Goal: Information Seeking & Learning: Learn about a topic

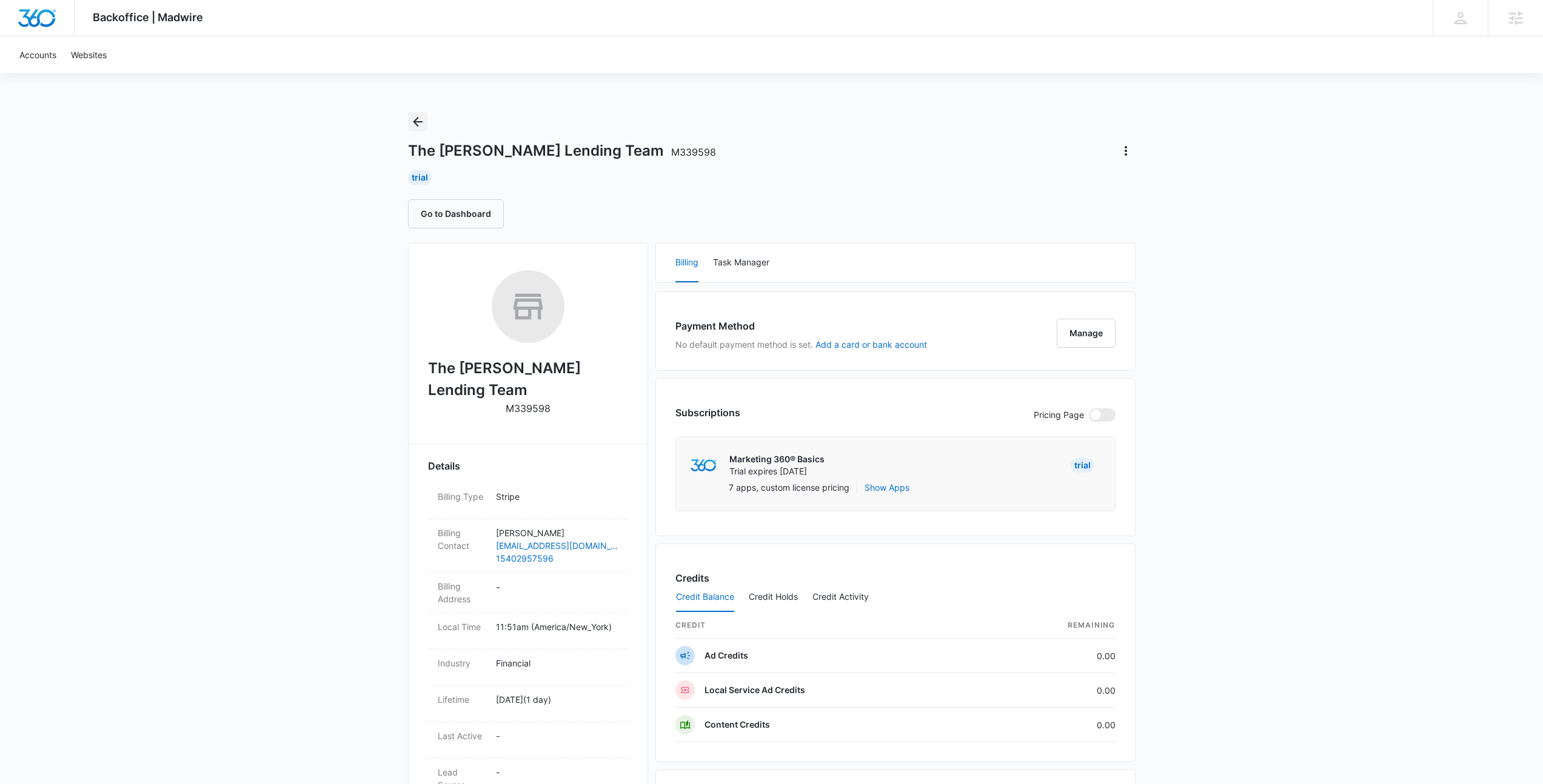
click at [423, 115] on icon "Back" at bounding box center [418, 122] width 15 height 15
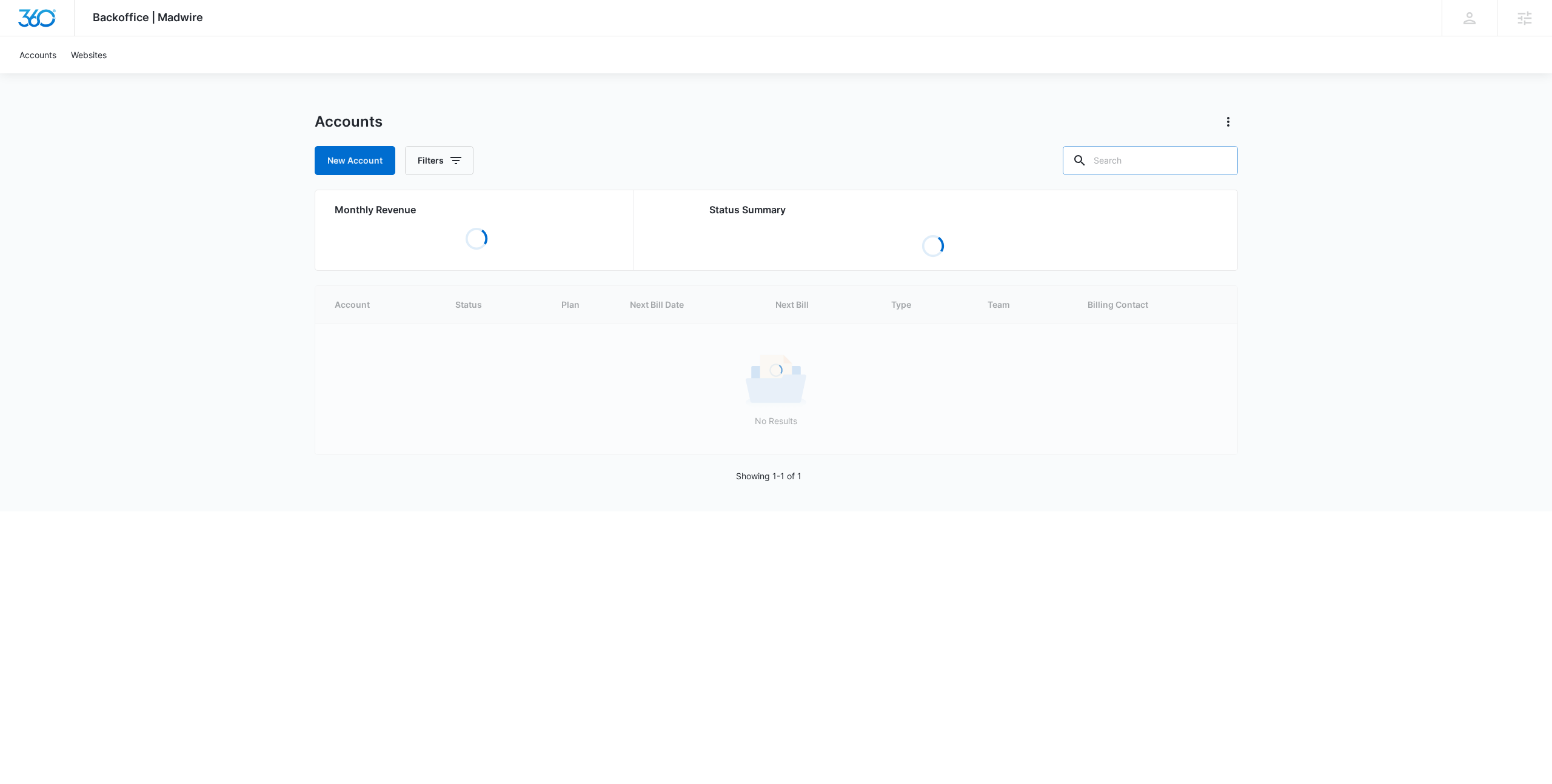
click at [1139, 156] on input "text" at bounding box center [1150, 160] width 175 height 29
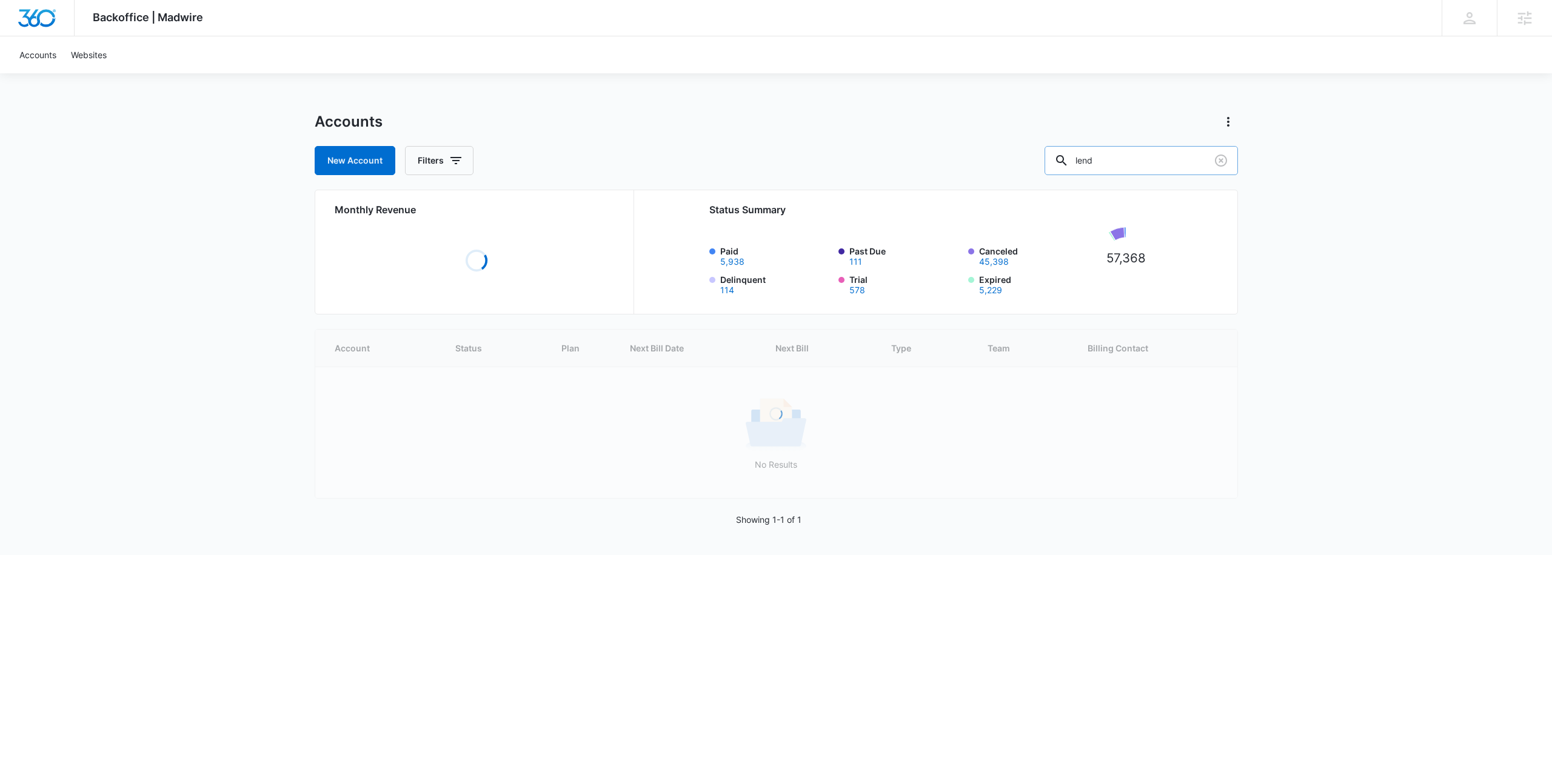
type input "lend"
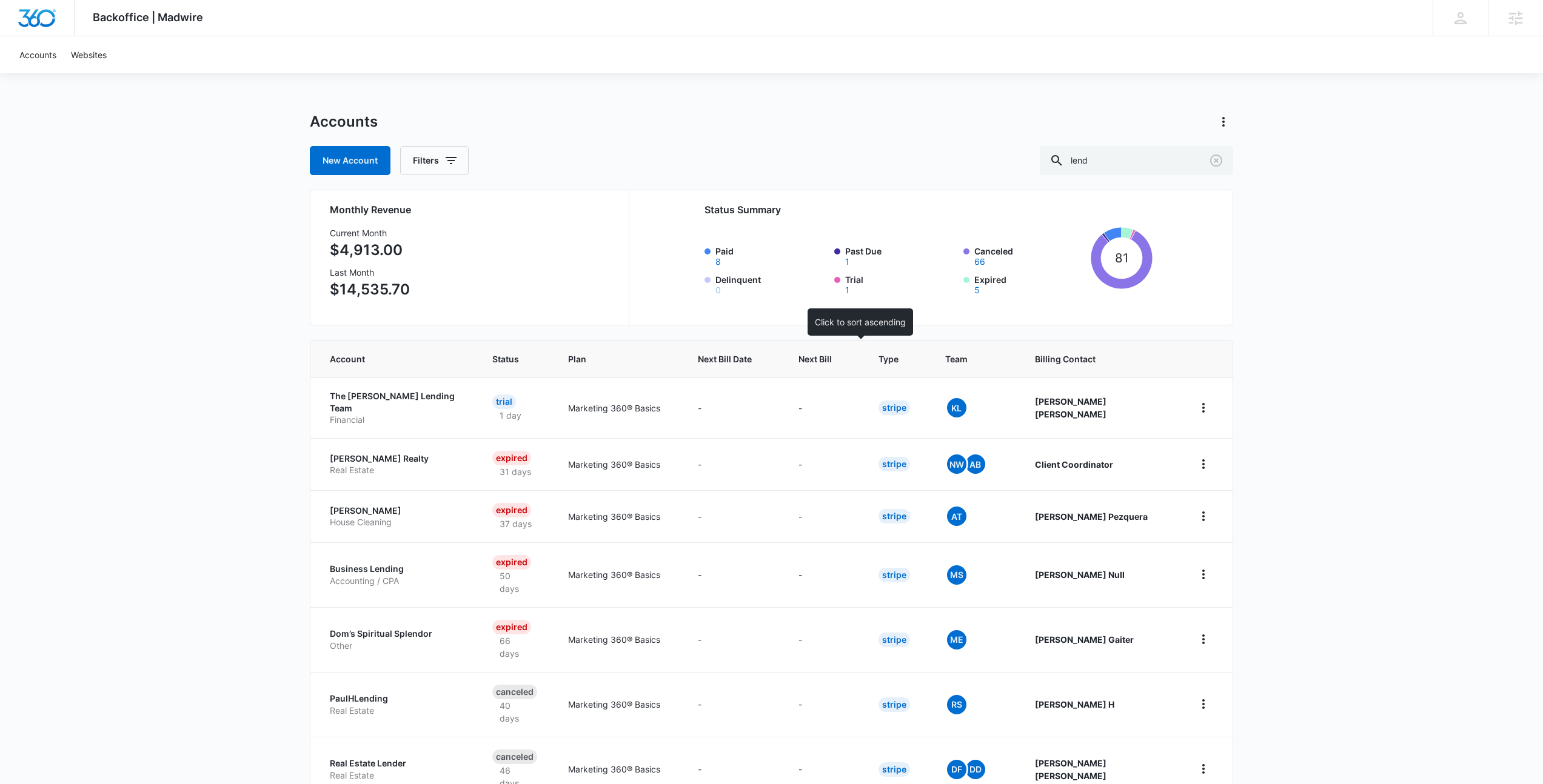
click at [831, 362] on span "Next Bill" at bounding box center [815, 359] width 33 height 13
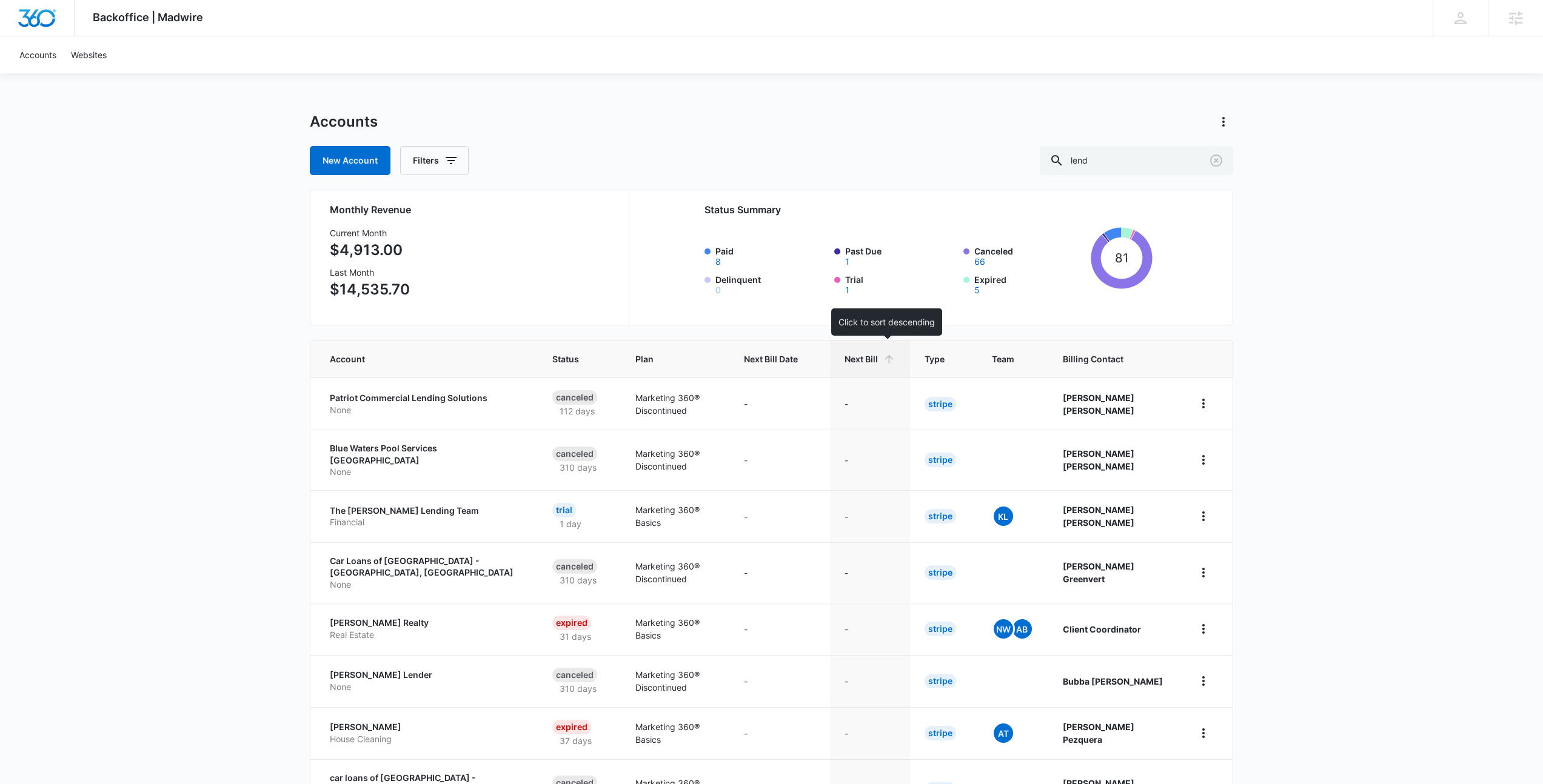
click at [895, 359] on div "Next Bill" at bounding box center [870, 359] width 51 height 13
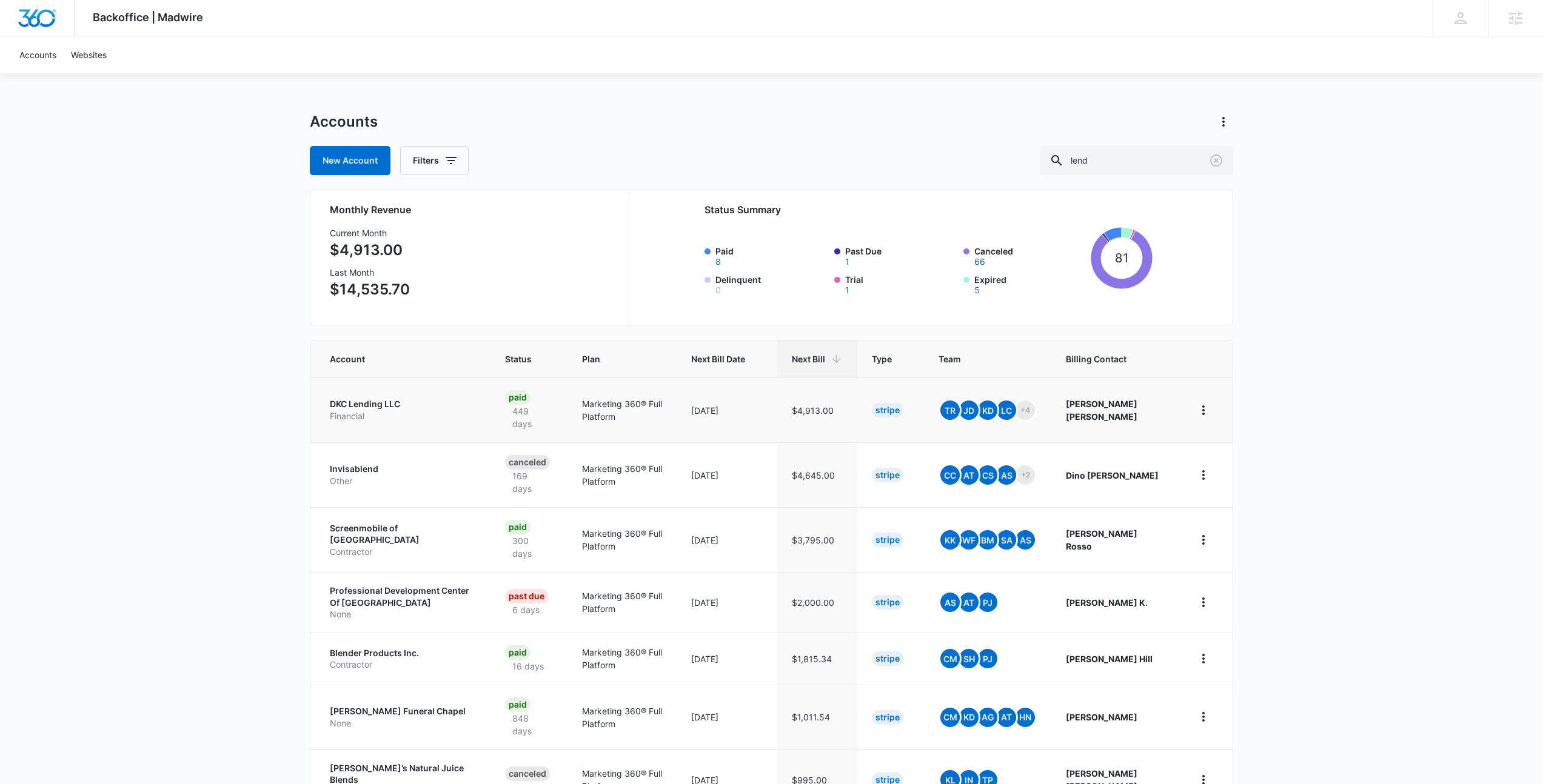
click at [379, 402] on p "DKC Lending LLC" at bounding box center [402, 404] width 146 height 12
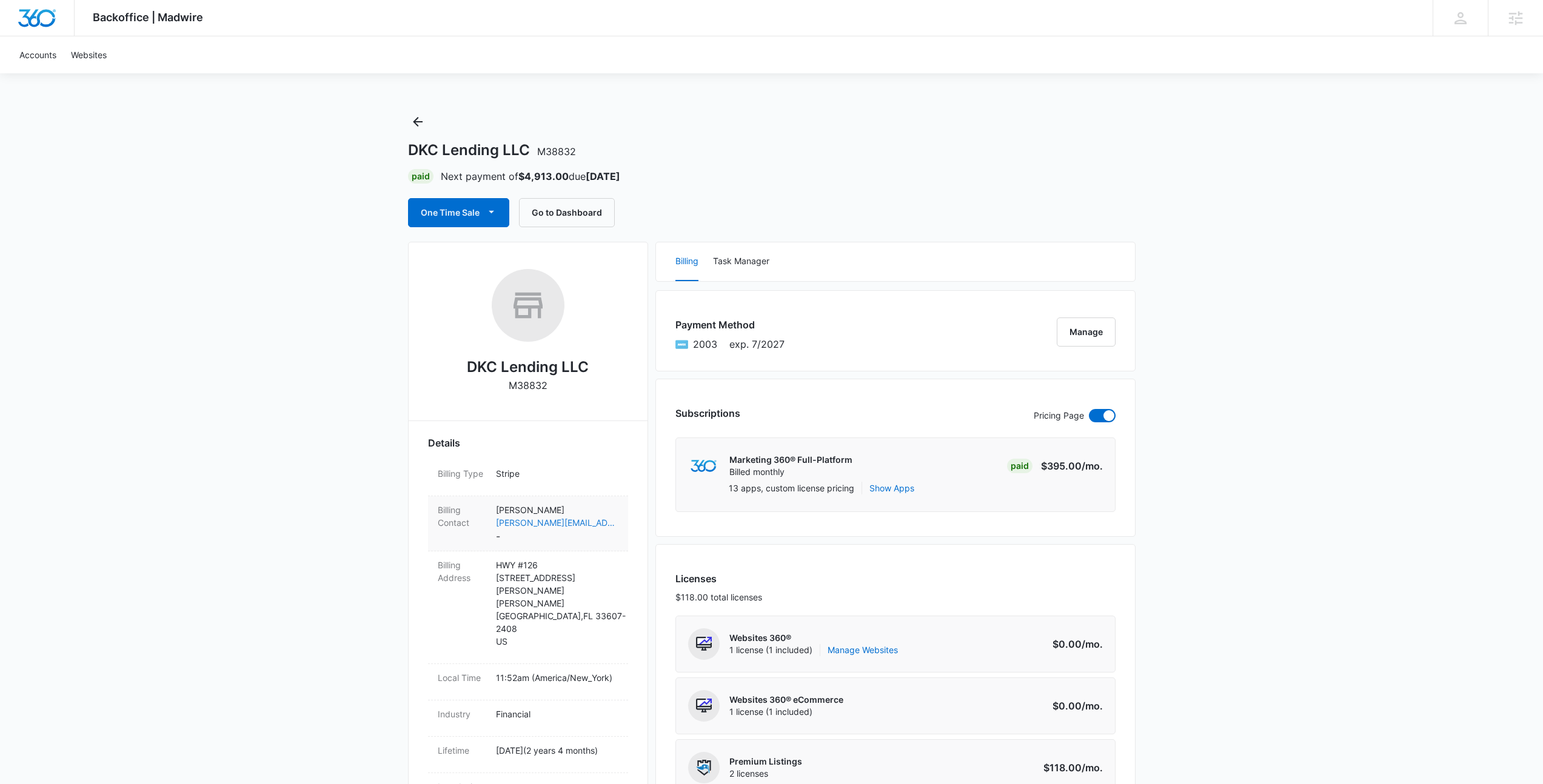
click at [560, 523] on link "david@dkclending.com" at bounding box center [557, 523] width 123 height 13
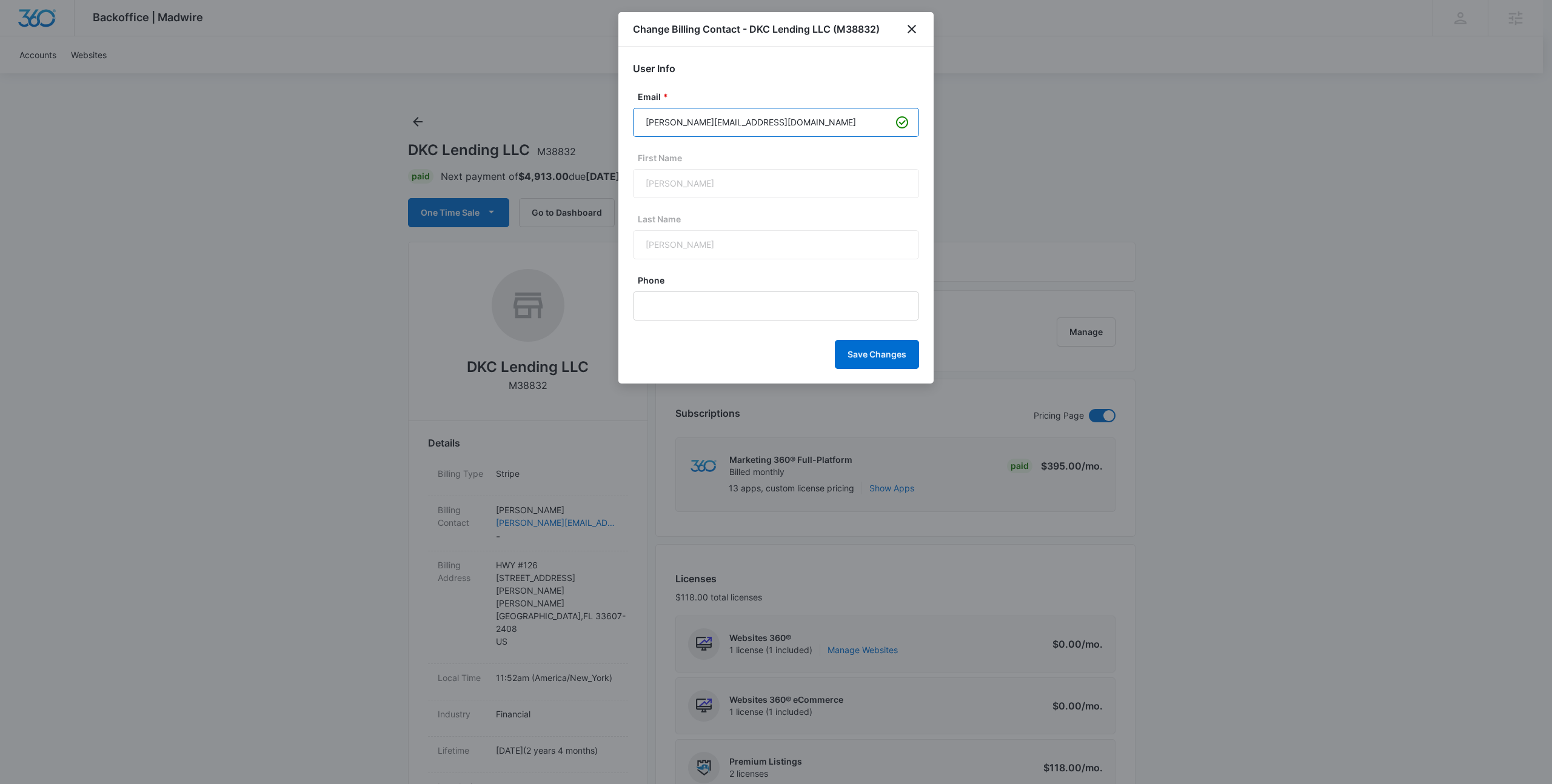
drag, startPoint x: 749, startPoint y: 123, endPoint x: 677, endPoint y: 130, distance: 72.3
click at [677, 130] on input "david@dkclending.com" at bounding box center [776, 123] width 286 height 29
click at [914, 28] on icon "close" at bounding box center [912, 29] width 15 height 15
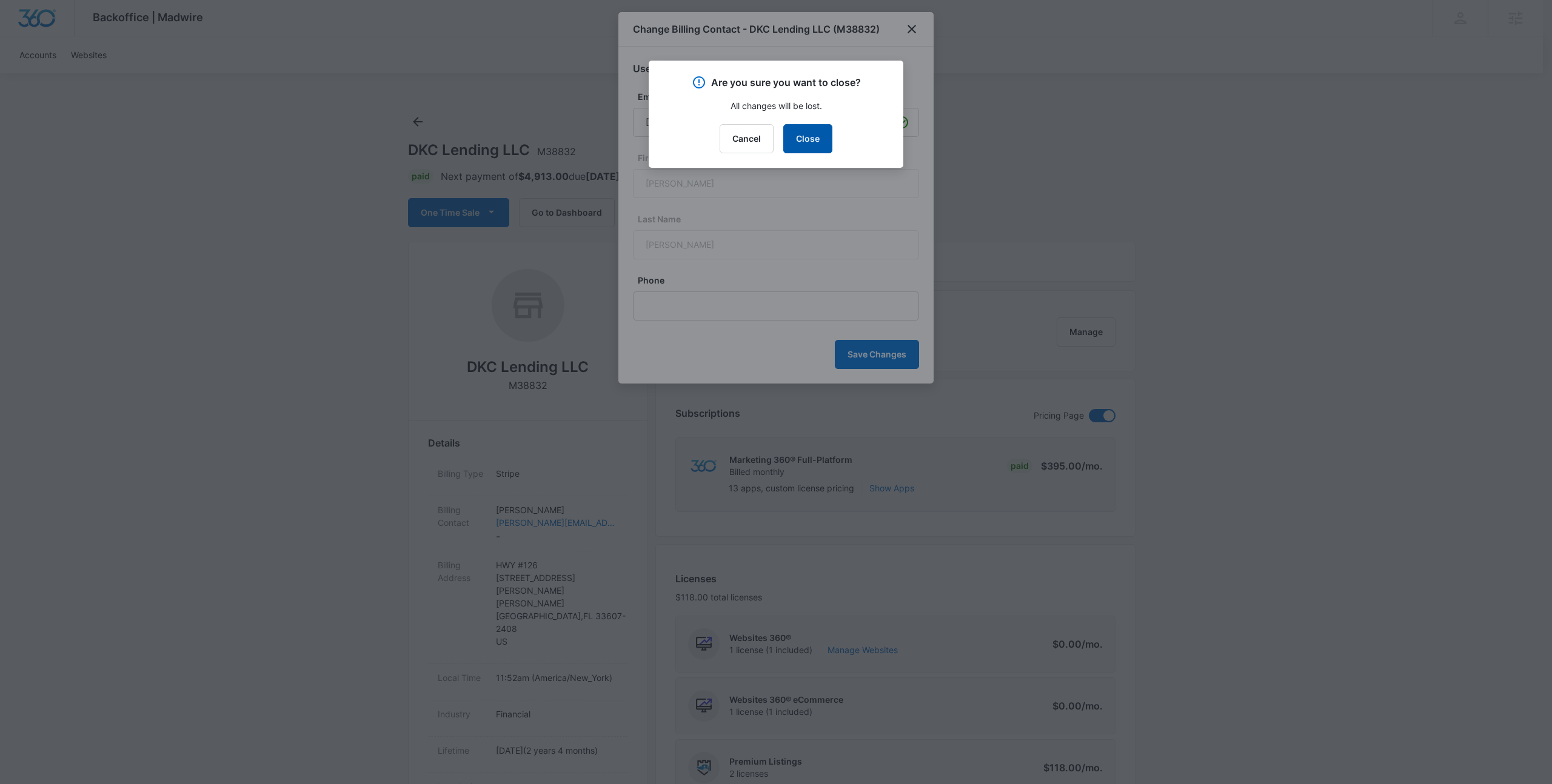
drag, startPoint x: 821, startPoint y: 144, endPoint x: 649, endPoint y: 185, distance: 176.8
click at [821, 144] on button "Close" at bounding box center [808, 139] width 49 height 29
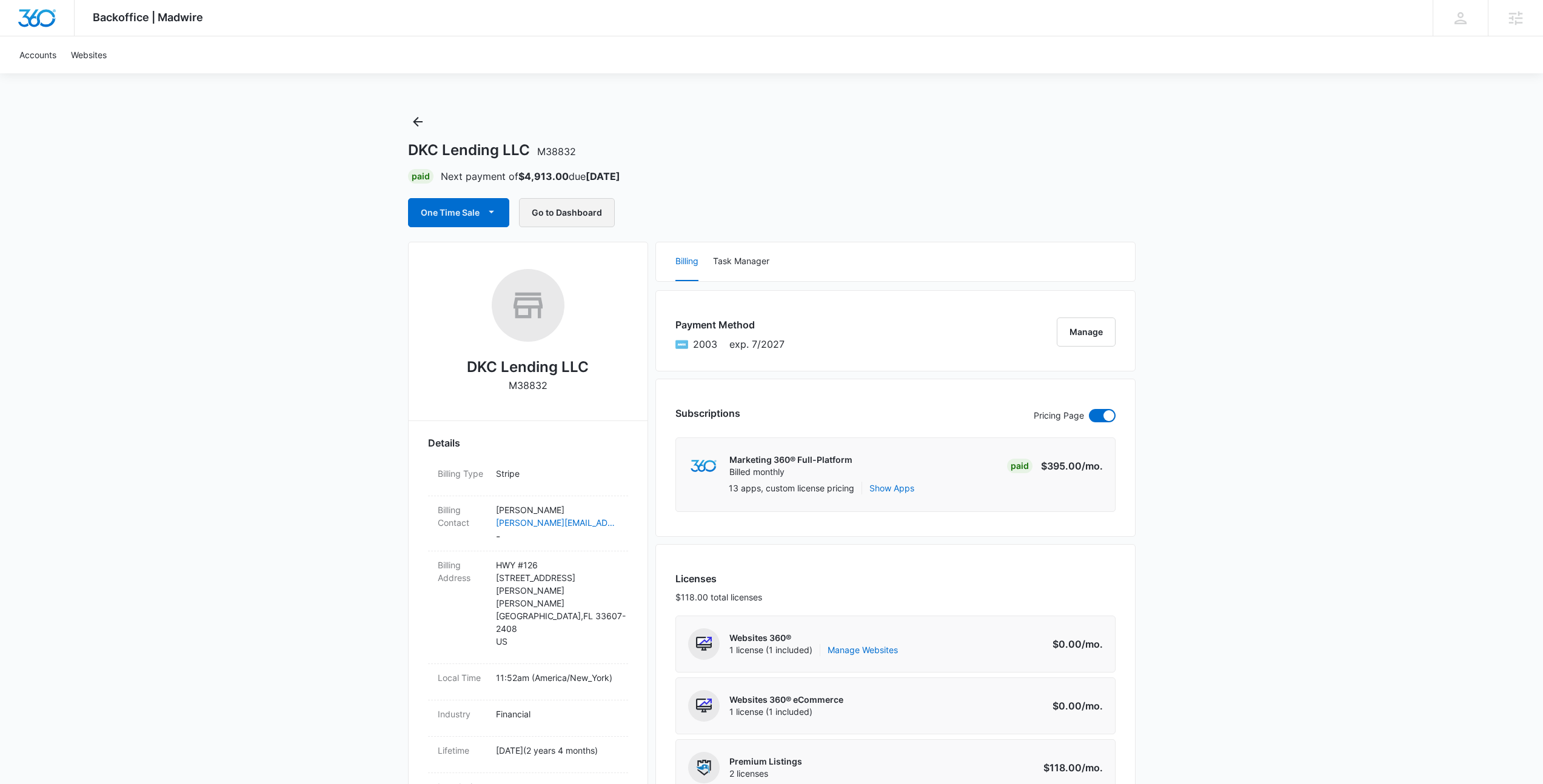
click at [582, 209] on button "Go to Dashboard" at bounding box center [567, 213] width 96 height 29
click at [410, 123] on icon "Back" at bounding box center [418, 122] width 15 height 15
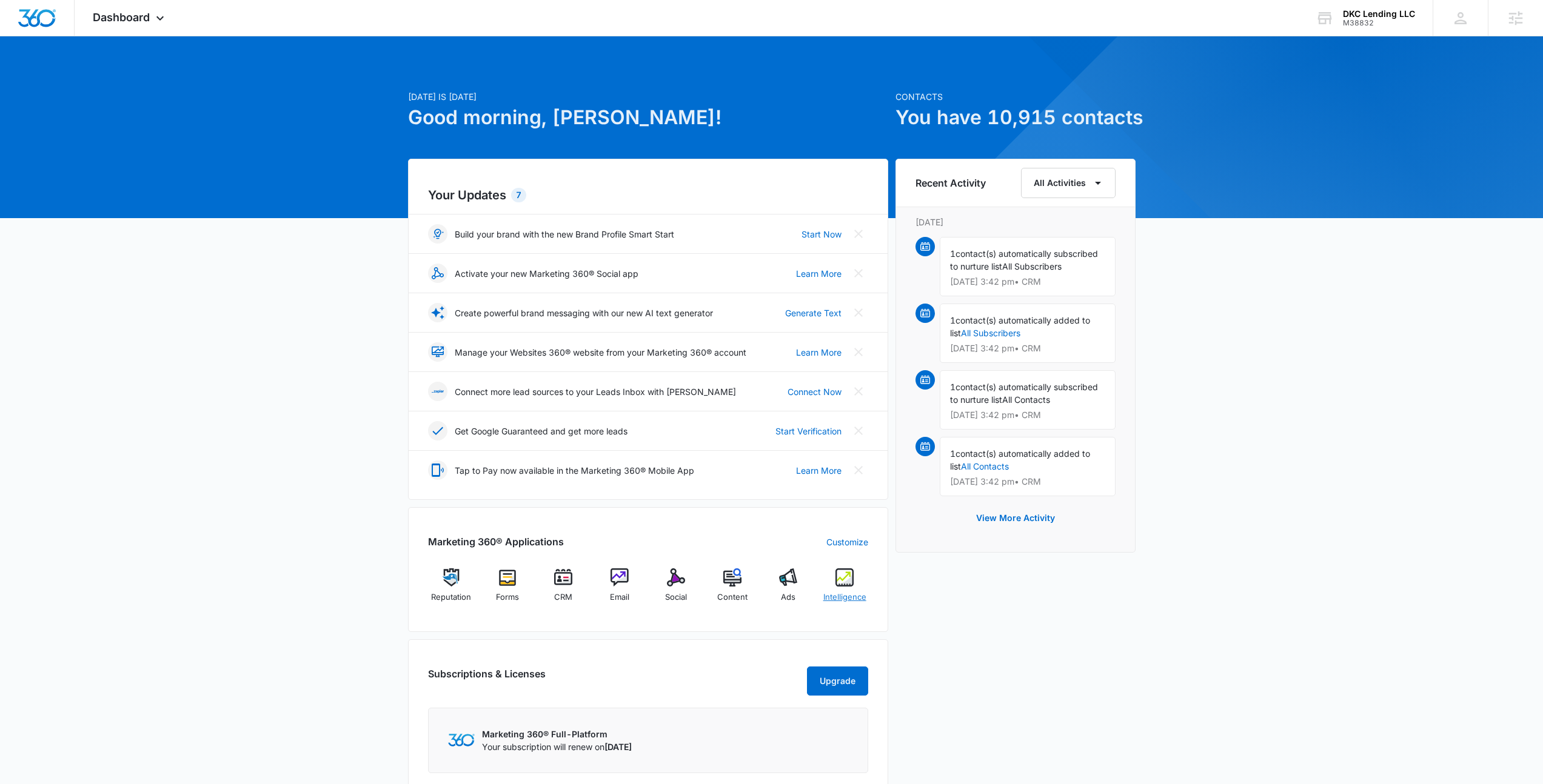
click at [854, 578] on div "Intelligence" at bounding box center [844, 590] width 46 height 44
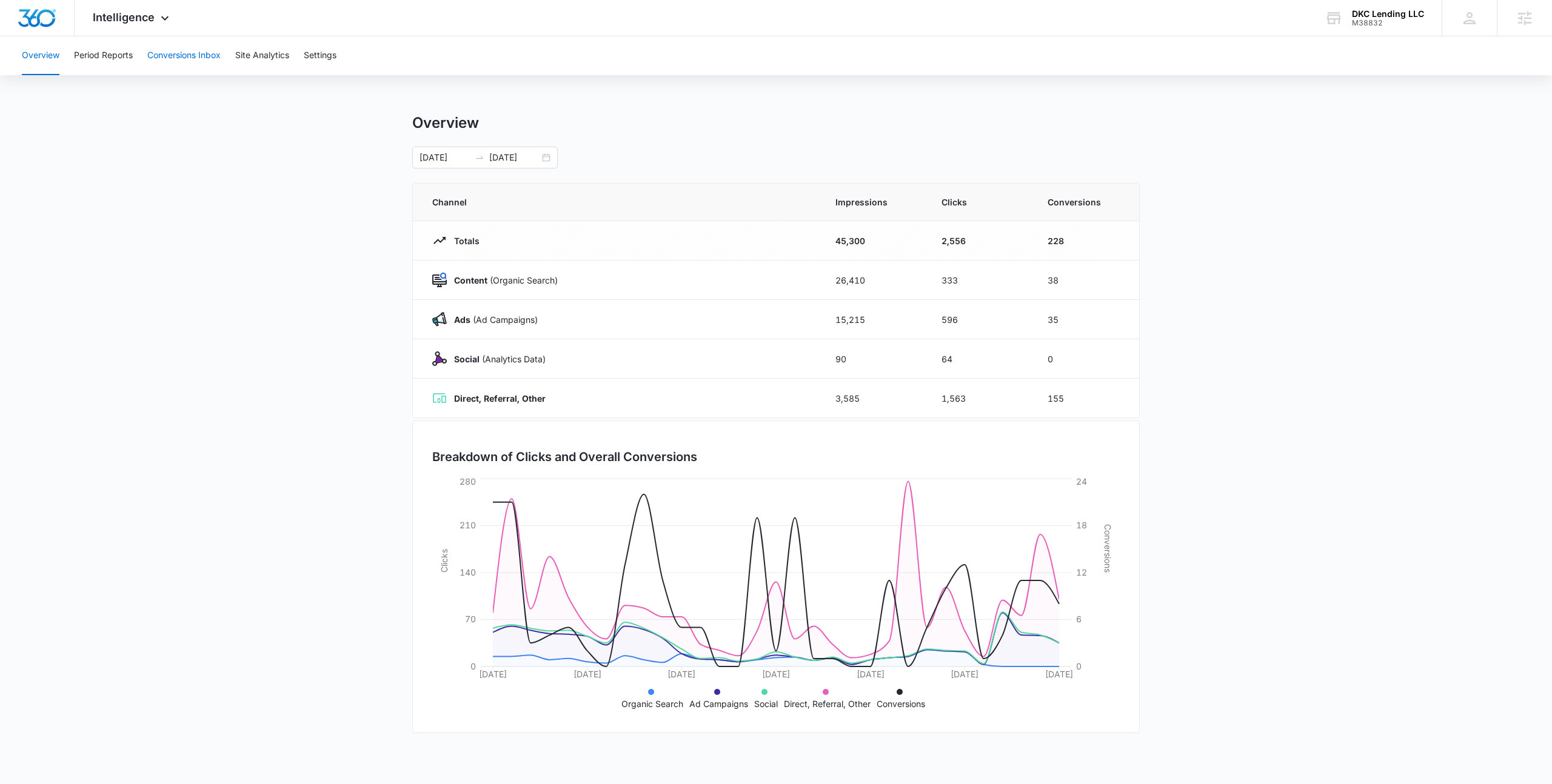
click at [183, 54] on button "Conversions Inbox" at bounding box center [184, 55] width 73 height 38
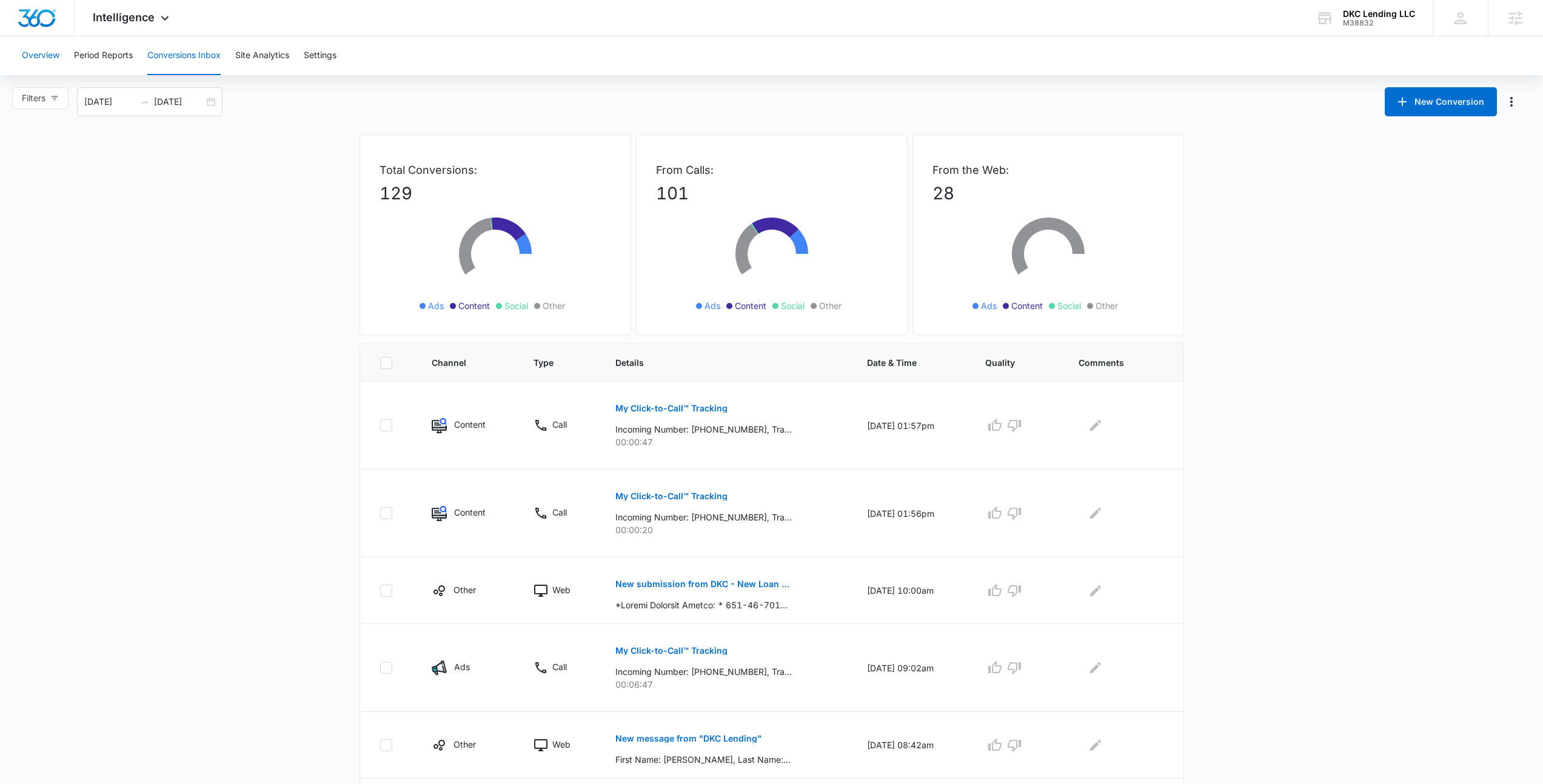
click at [33, 54] on button "Overview" at bounding box center [41, 55] width 38 height 38
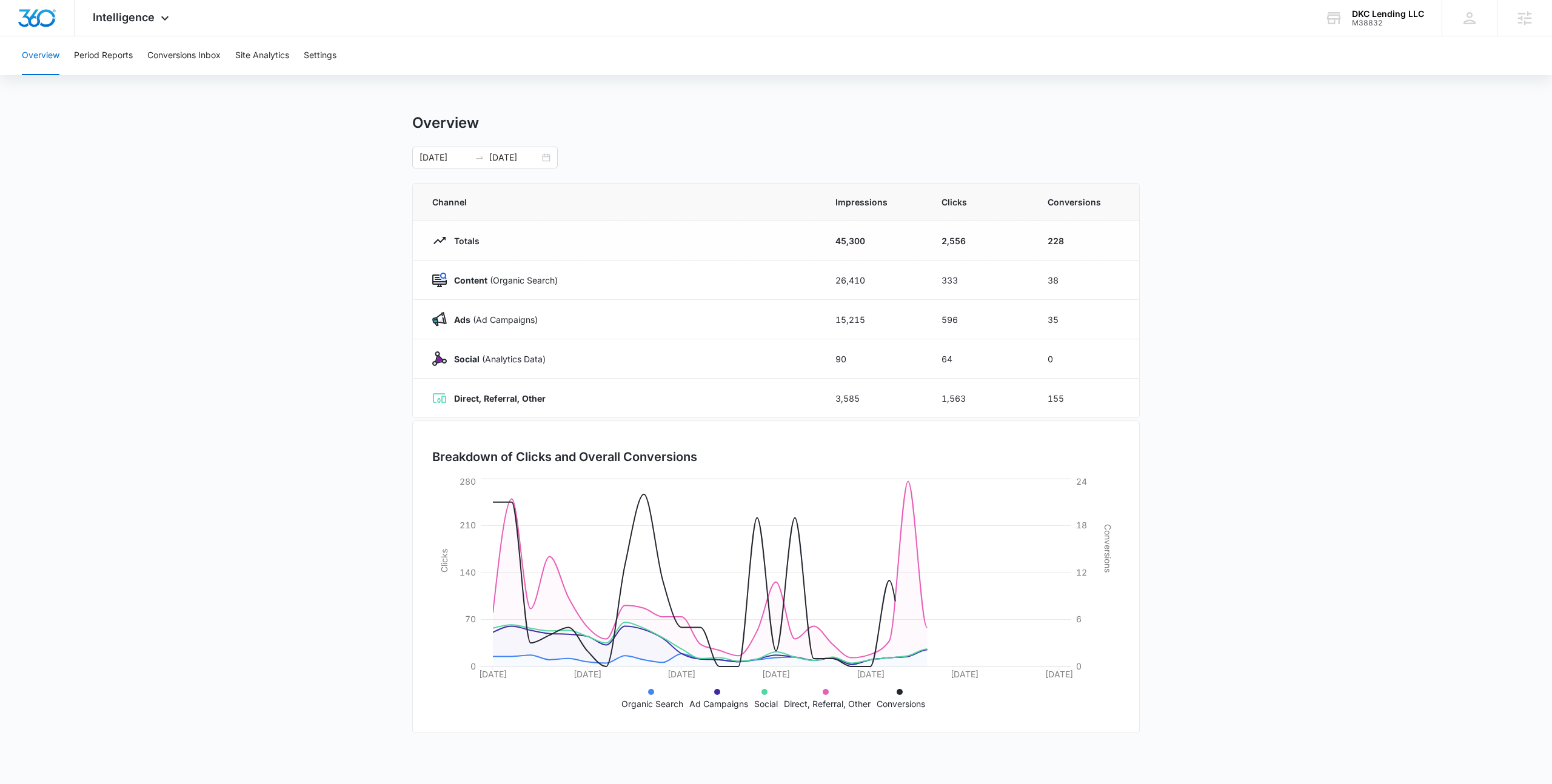
click at [1267, 270] on main "Overview [DATE] [DATE] Channel Impressions Clicks Conversions Totals 45,300 2,5…" at bounding box center [776, 432] width 1552 height 637
click at [1239, 138] on main "Overview [DATE] [DATE] Channel Impressions Clicks Conversions Totals 45,300 2,5…" at bounding box center [776, 432] width 1552 height 637
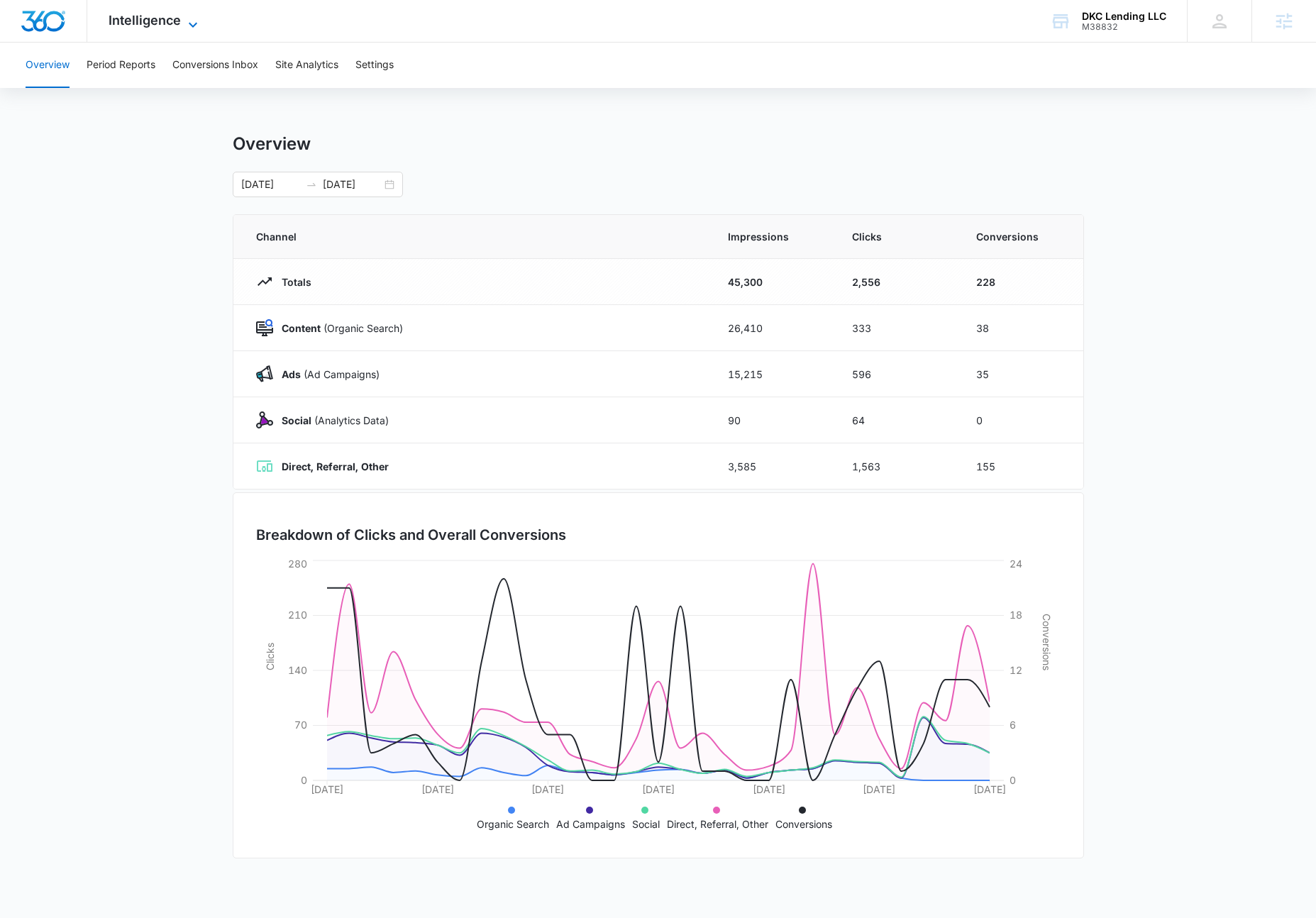
click at [141, 16] on span "Intelligence" at bounding box center [144, 20] width 72 height 15
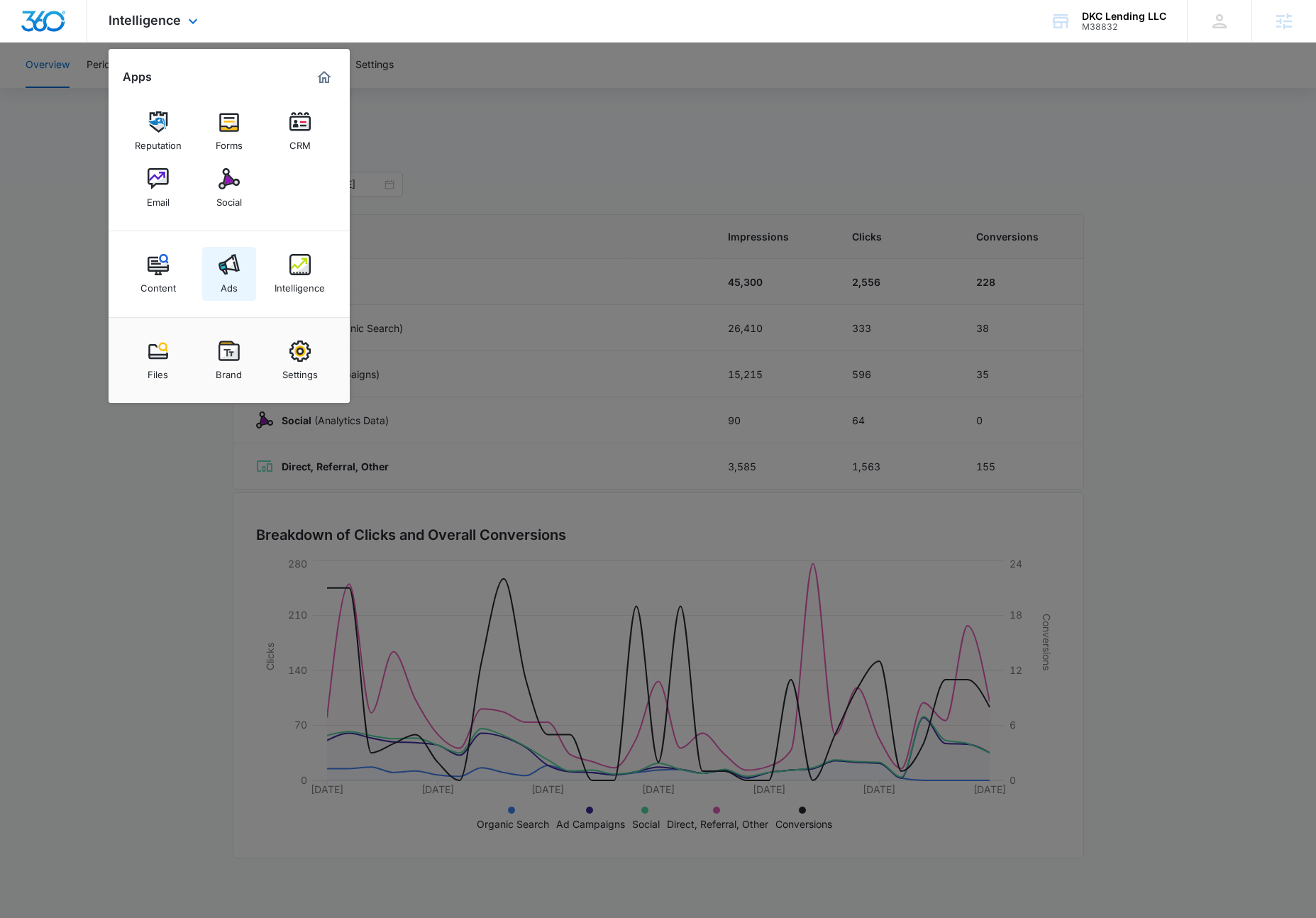
click at [239, 273] on img at bounding box center [229, 264] width 21 height 21
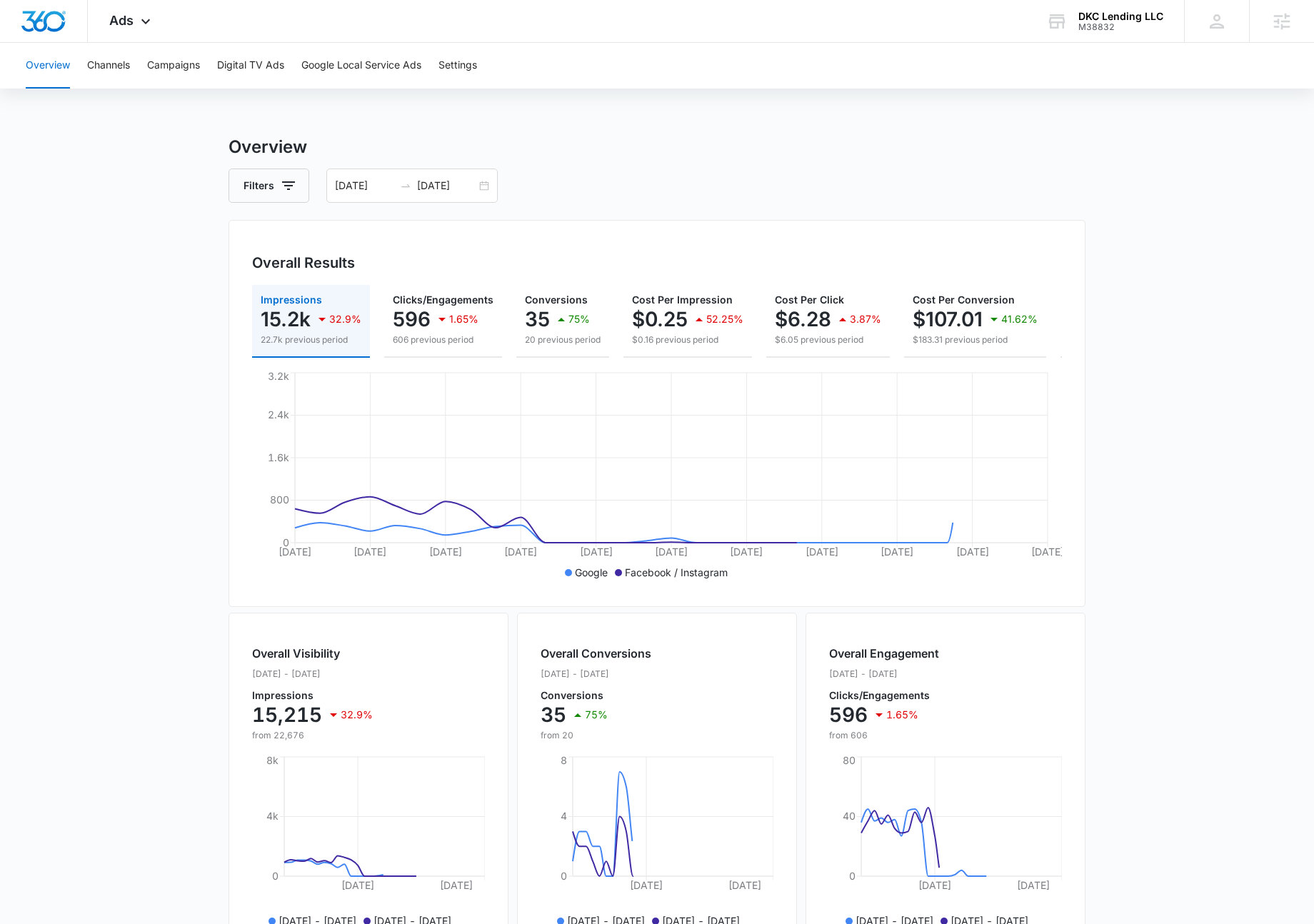
scroll to position [3, 0]
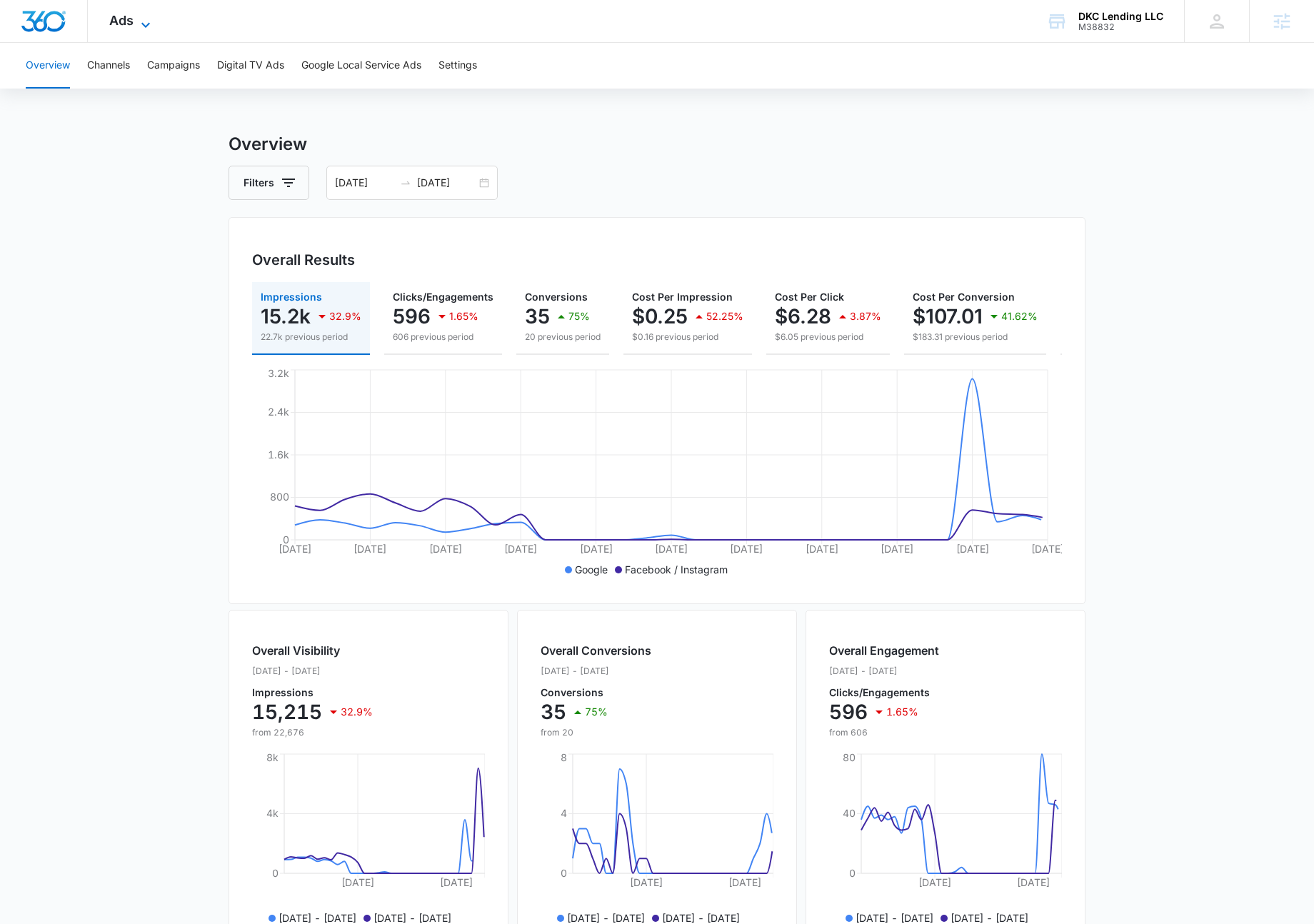
click at [139, 18] on icon at bounding box center [145, 25] width 17 height 17
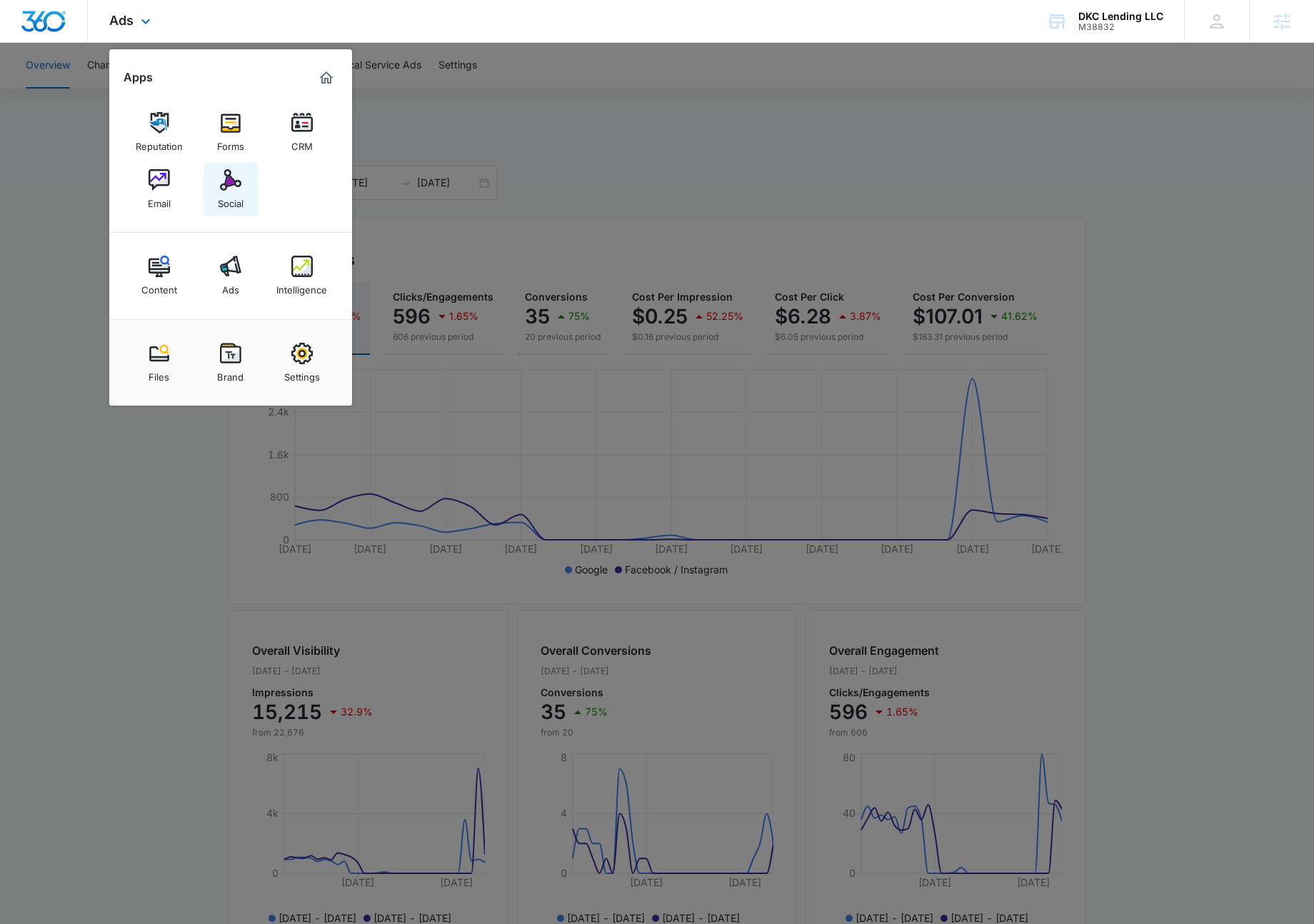
click at [224, 186] on img at bounding box center [230, 180] width 21 height 21
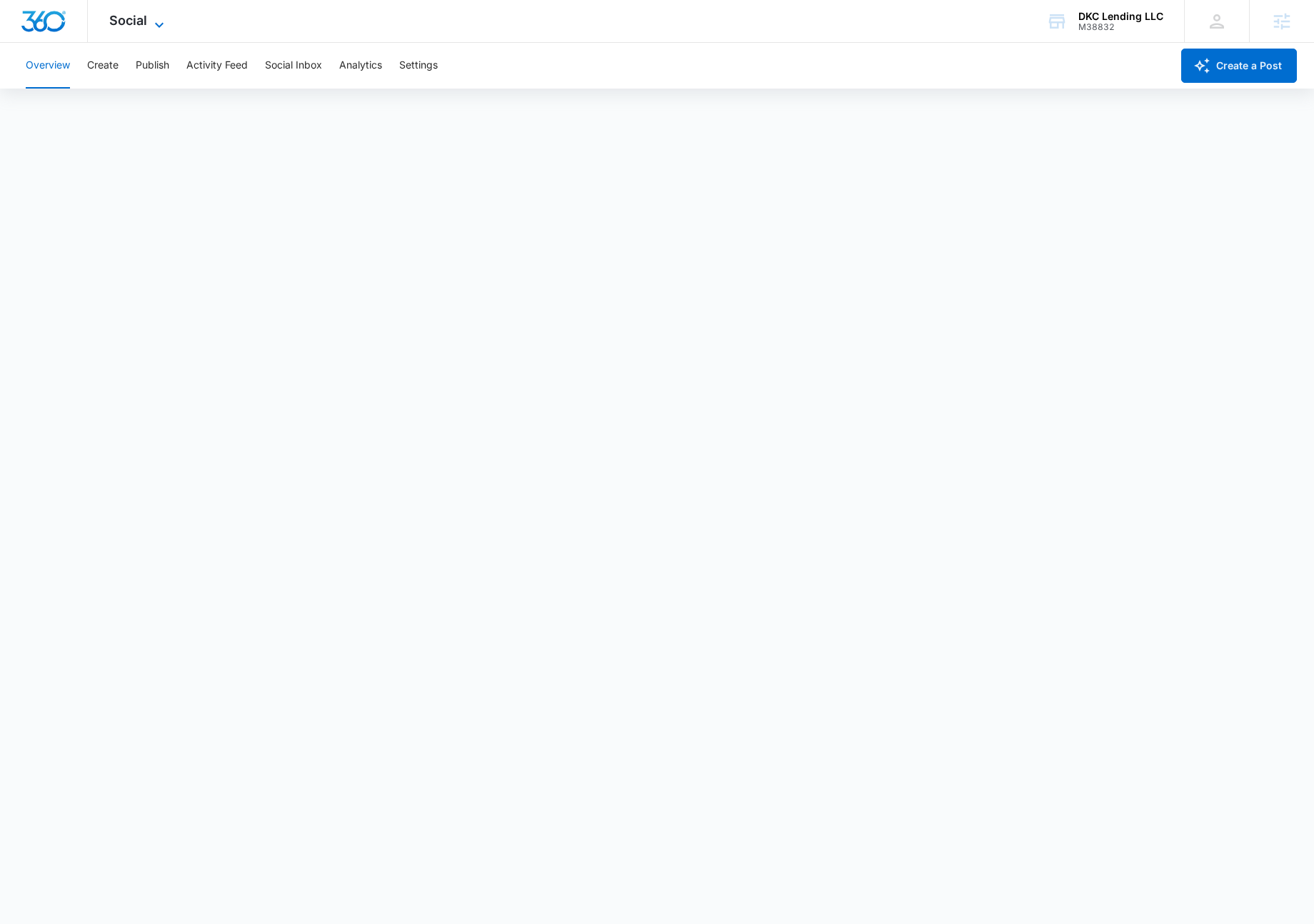
click at [142, 21] on span "Social" at bounding box center [128, 21] width 38 height 15
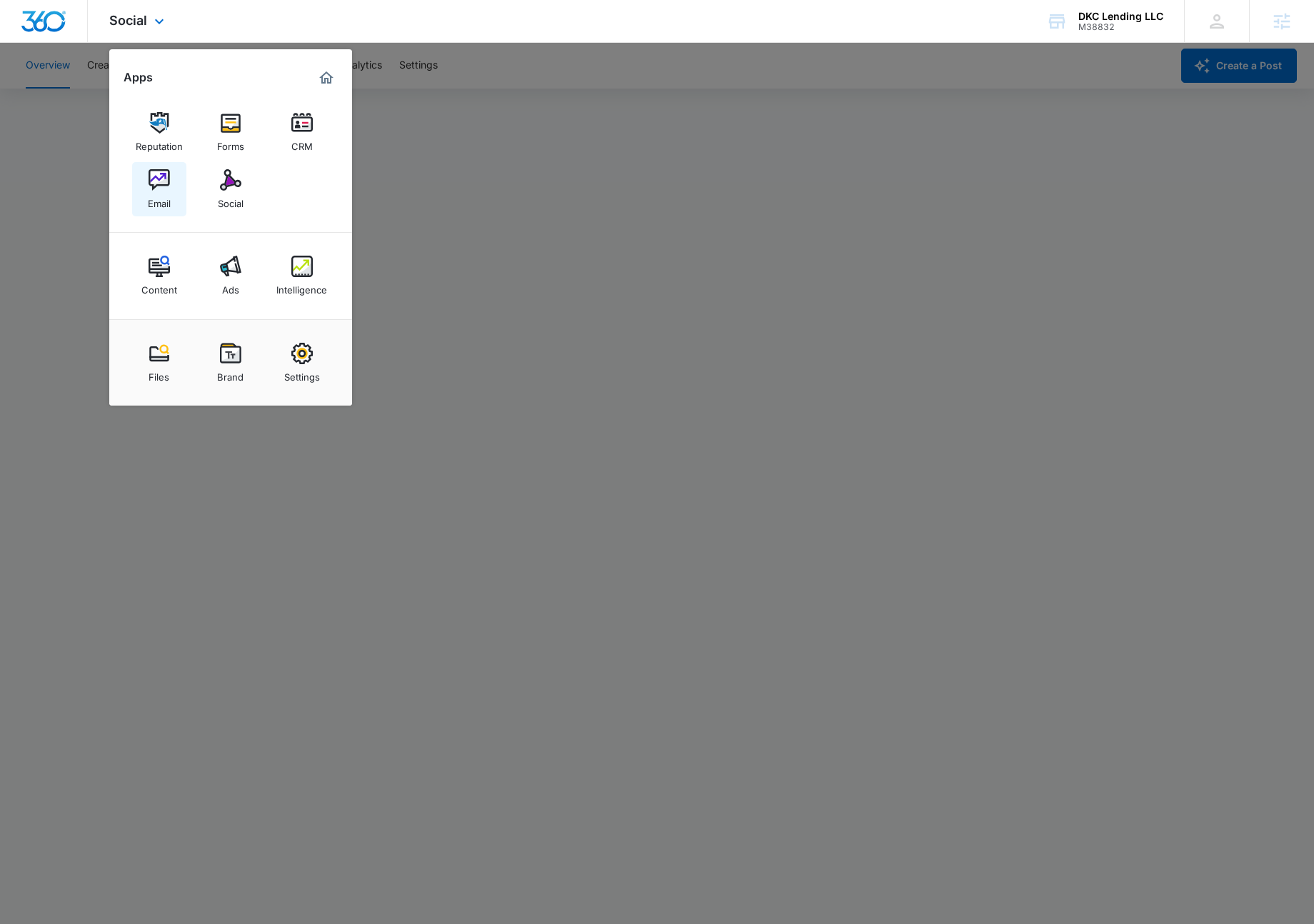
click at [158, 181] on img at bounding box center [159, 180] width 21 height 21
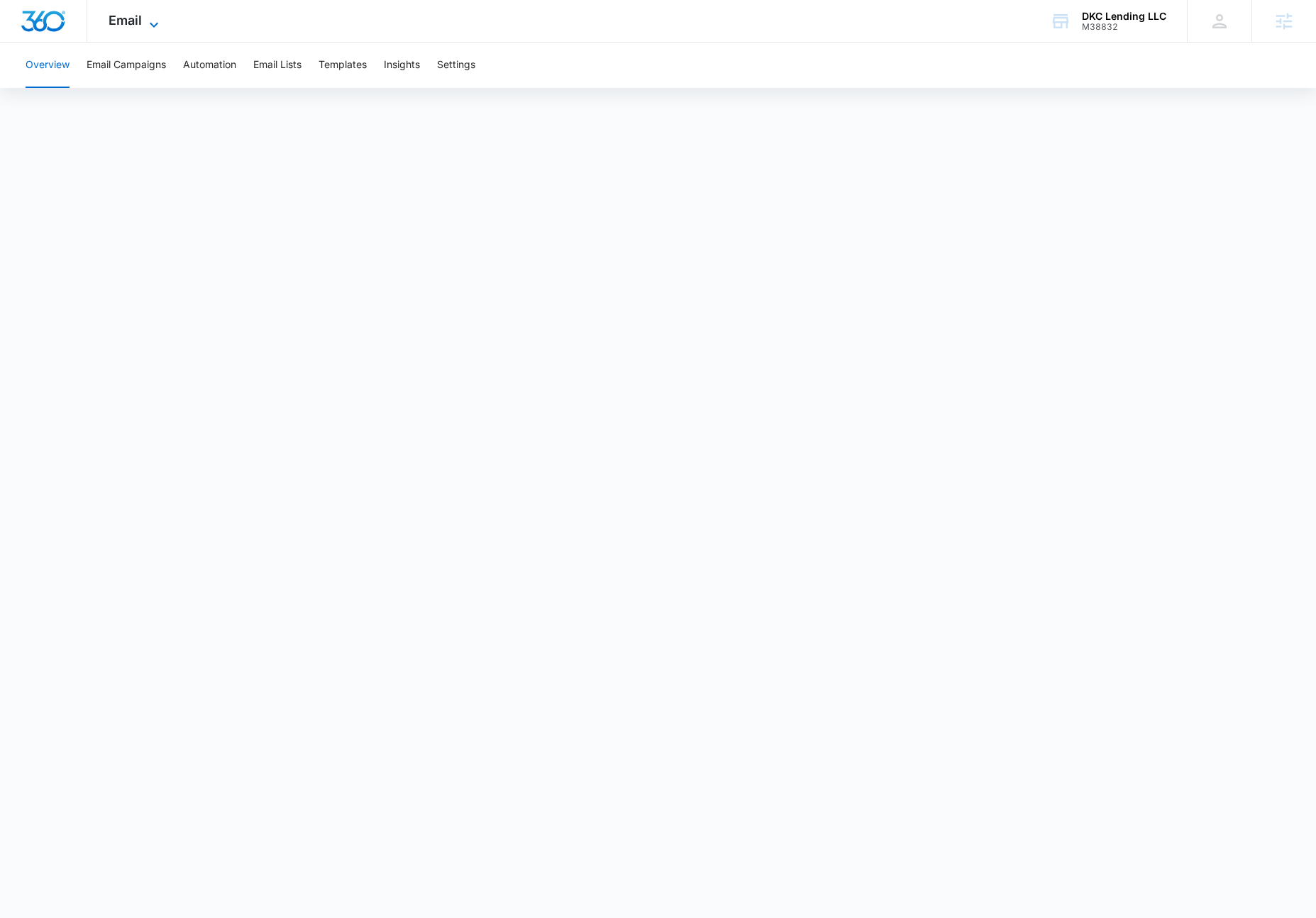
drag, startPoint x: 133, startPoint y: 15, endPoint x: 145, endPoint y: 28, distance: 17.7
click at [133, 15] on span "Email" at bounding box center [125, 20] width 33 height 15
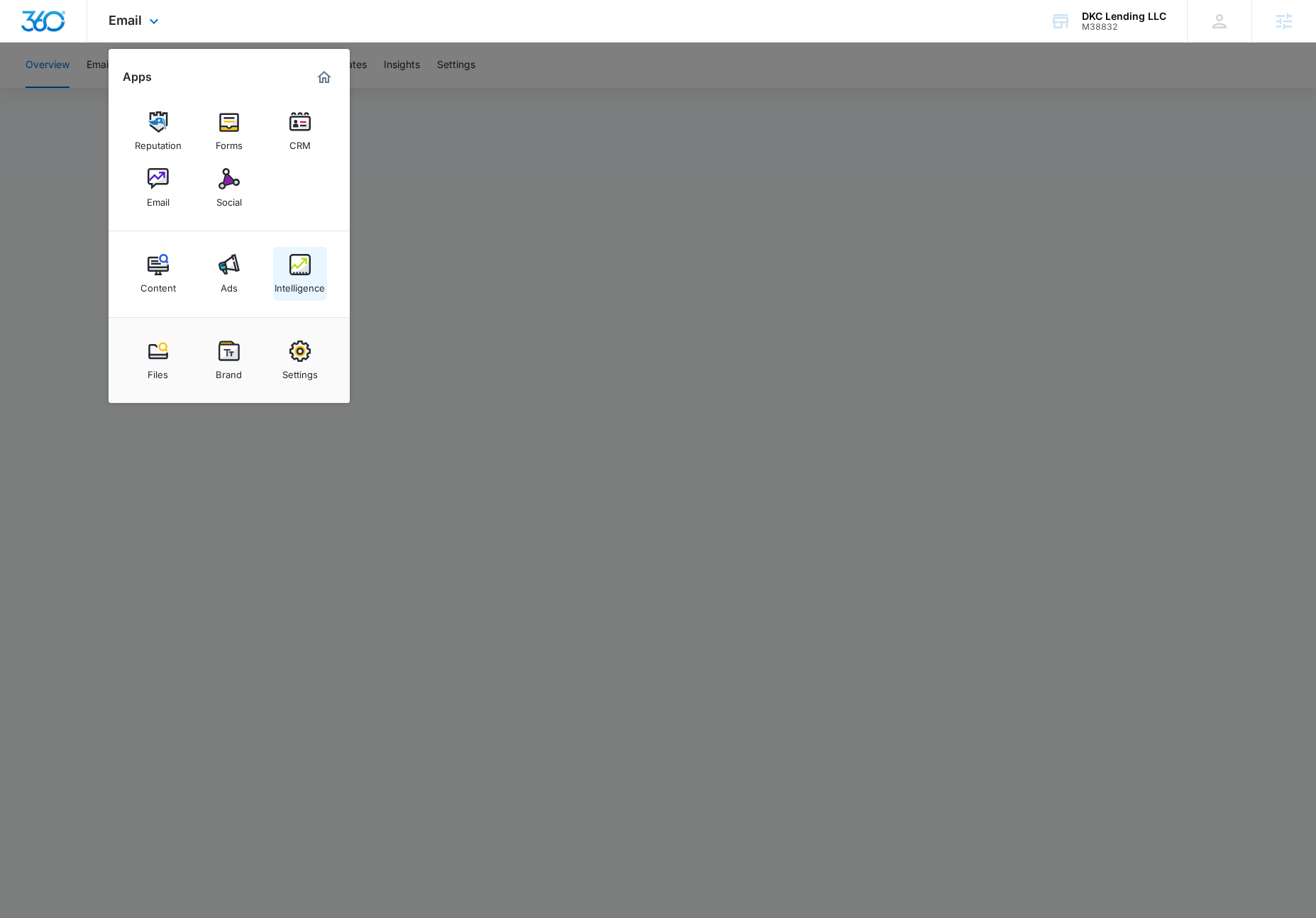
click at [296, 264] on img at bounding box center [300, 264] width 21 height 21
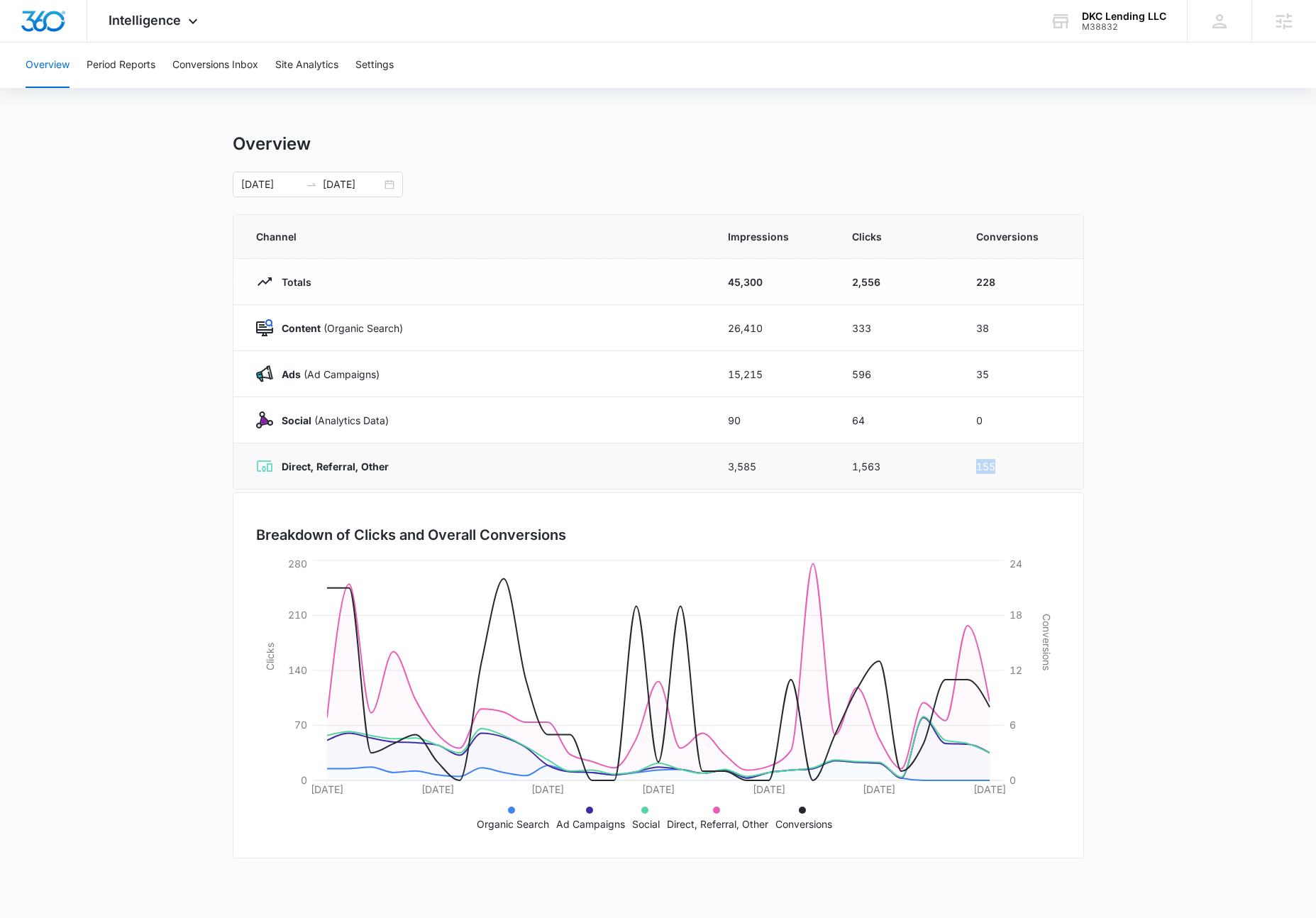
drag, startPoint x: 957, startPoint y: 478, endPoint x: 945, endPoint y: 479, distance: 12.0
click at [945, 479] on tr "Direct, Referral, Other 3,585 1,563 155" at bounding box center [658, 467] width 850 height 46
click at [1124, 449] on main "Overview [DATE] [DATE] Channel Impressions Clicks Conversions Totals 45,300 2,5…" at bounding box center [658, 506] width 1316 height 745
click at [144, 20] on span "Intelligence" at bounding box center [144, 20] width 72 height 15
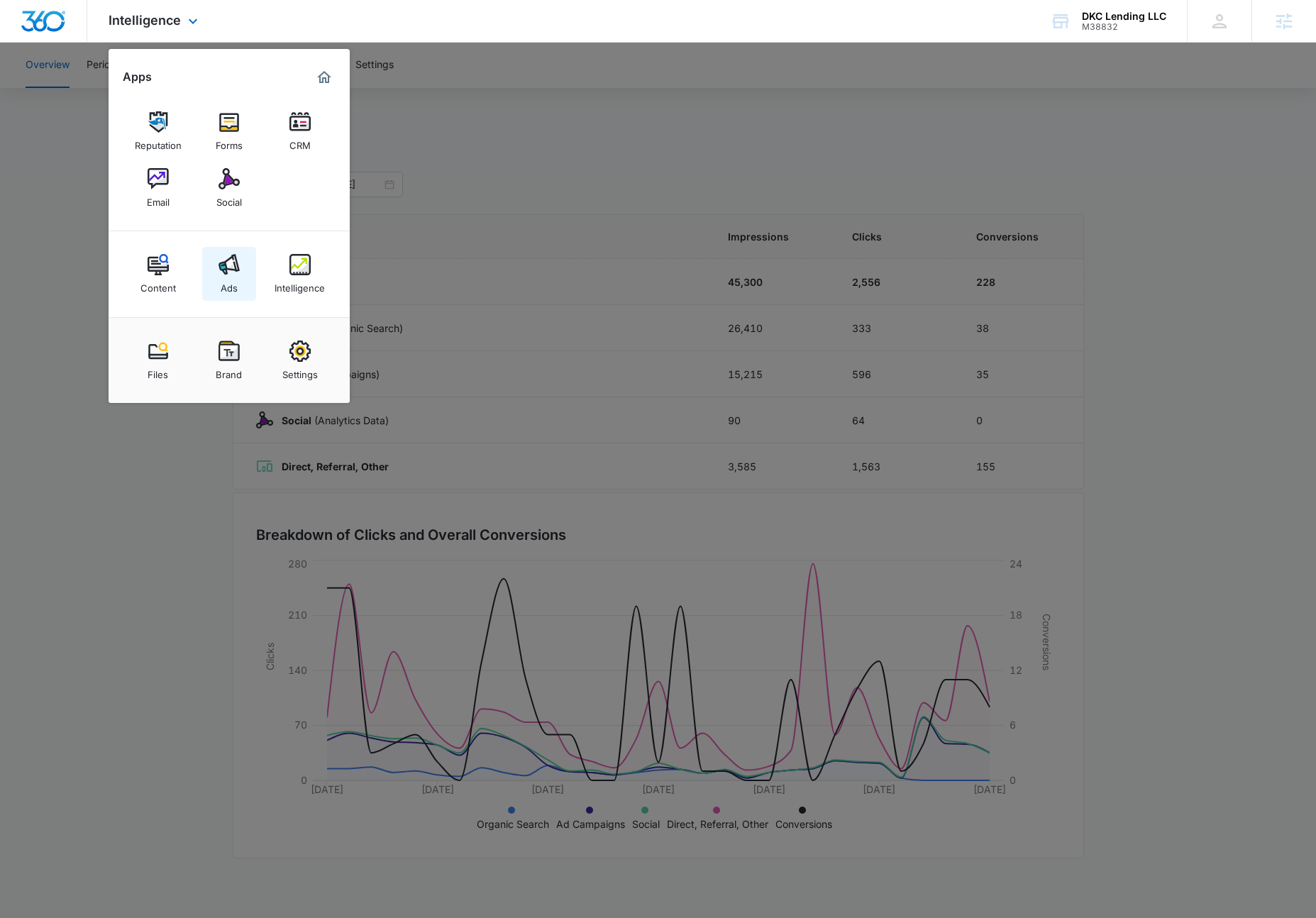
click at [239, 271] on img at bounding box center [229, 264] width 21 height 21
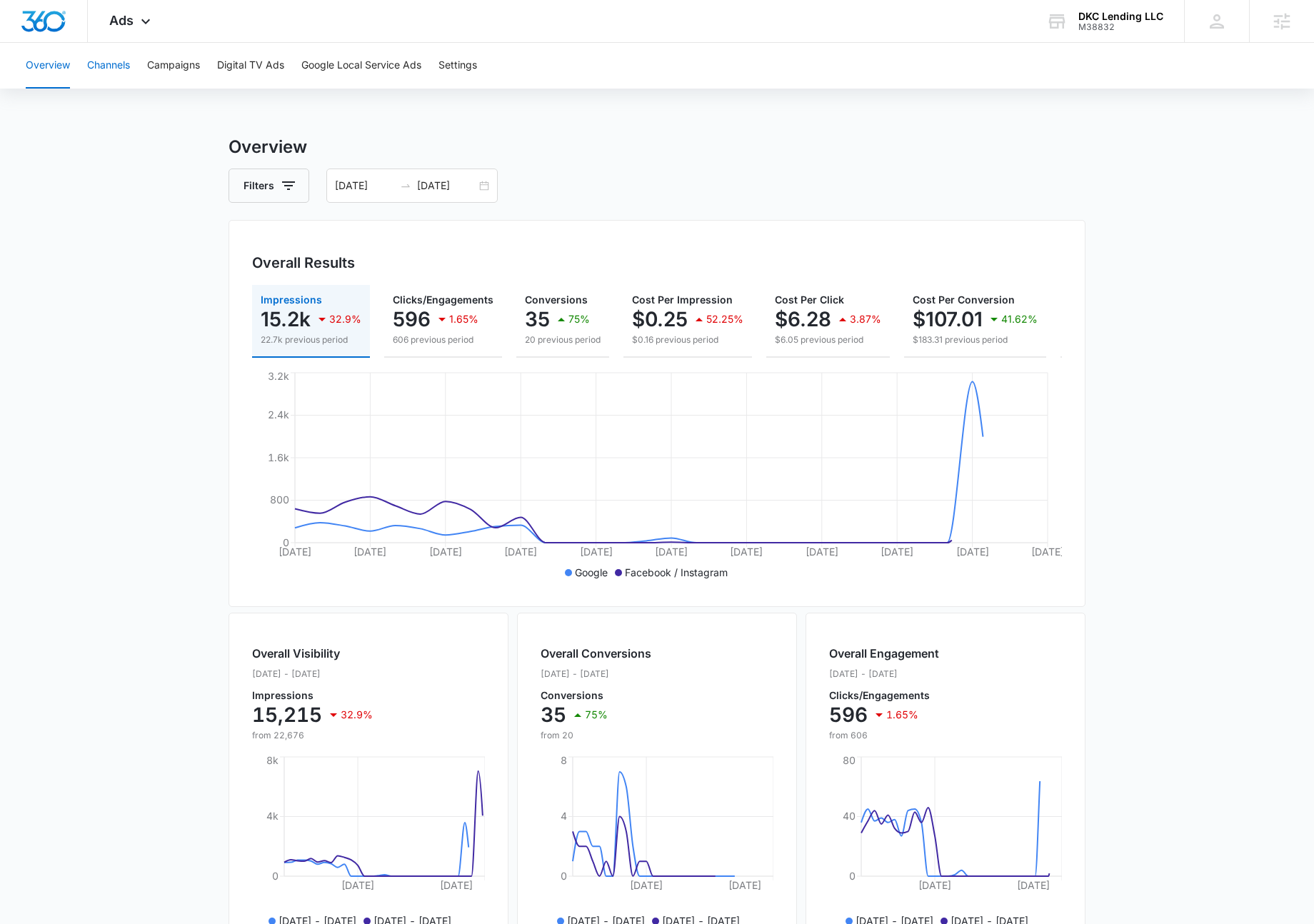
click at [103, 68] on button "Channels" at bounding box center [109, 65] width 43 height 45
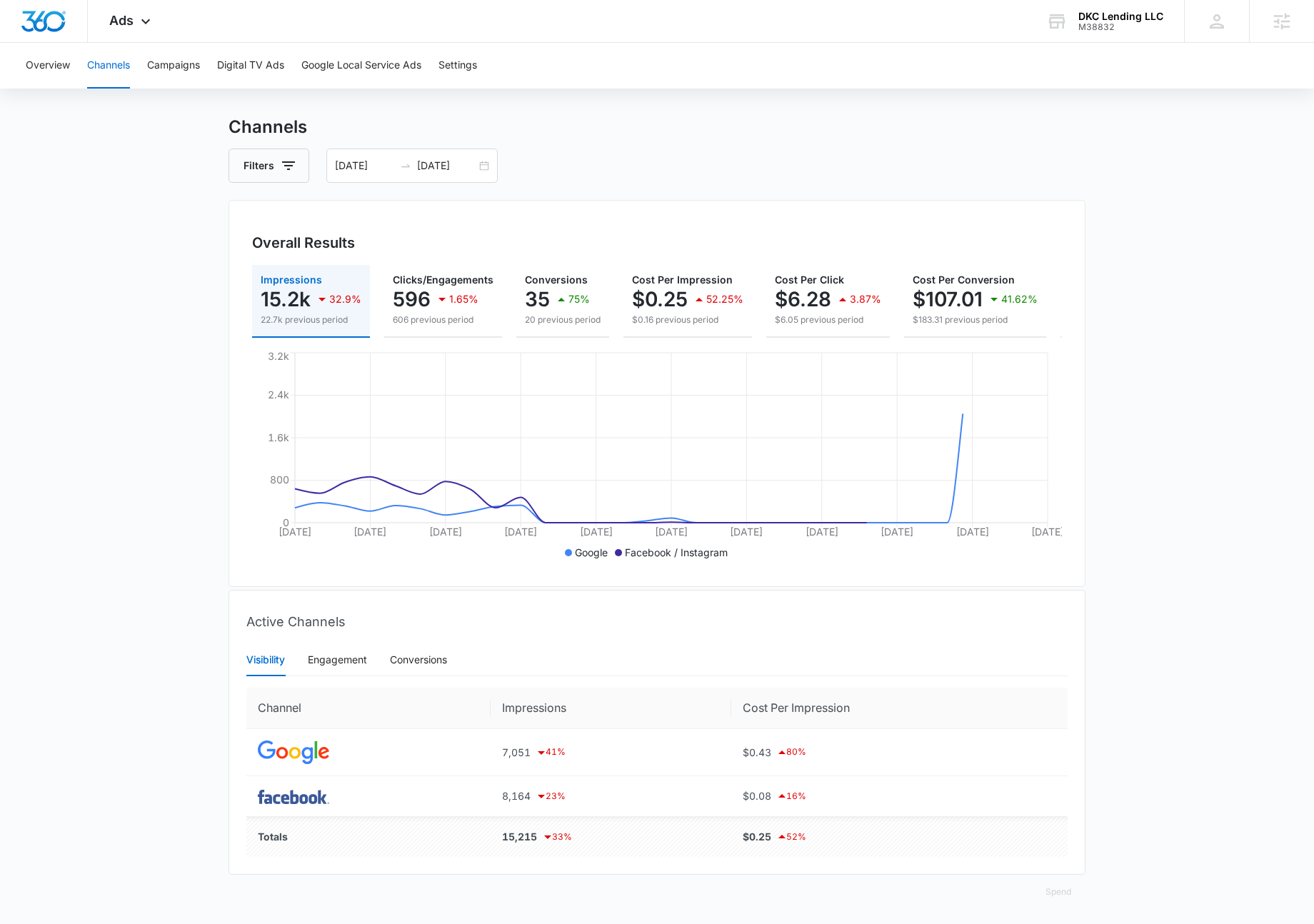
scroll to position [33, 0]
click at [416, 649] on div "Conversions" at bounding box center [418, 658] width 57 height 33
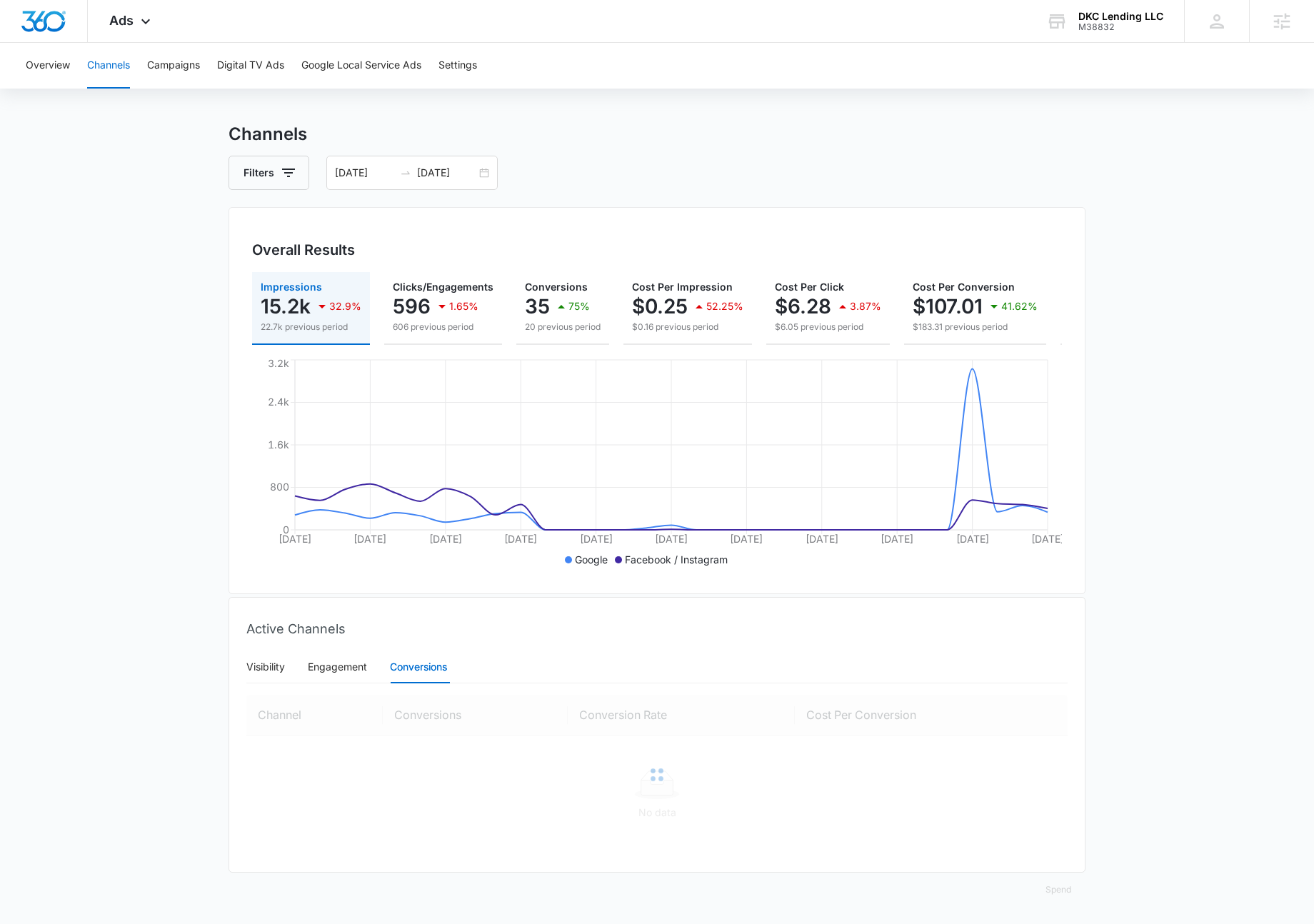
scroll to position [0, 0]
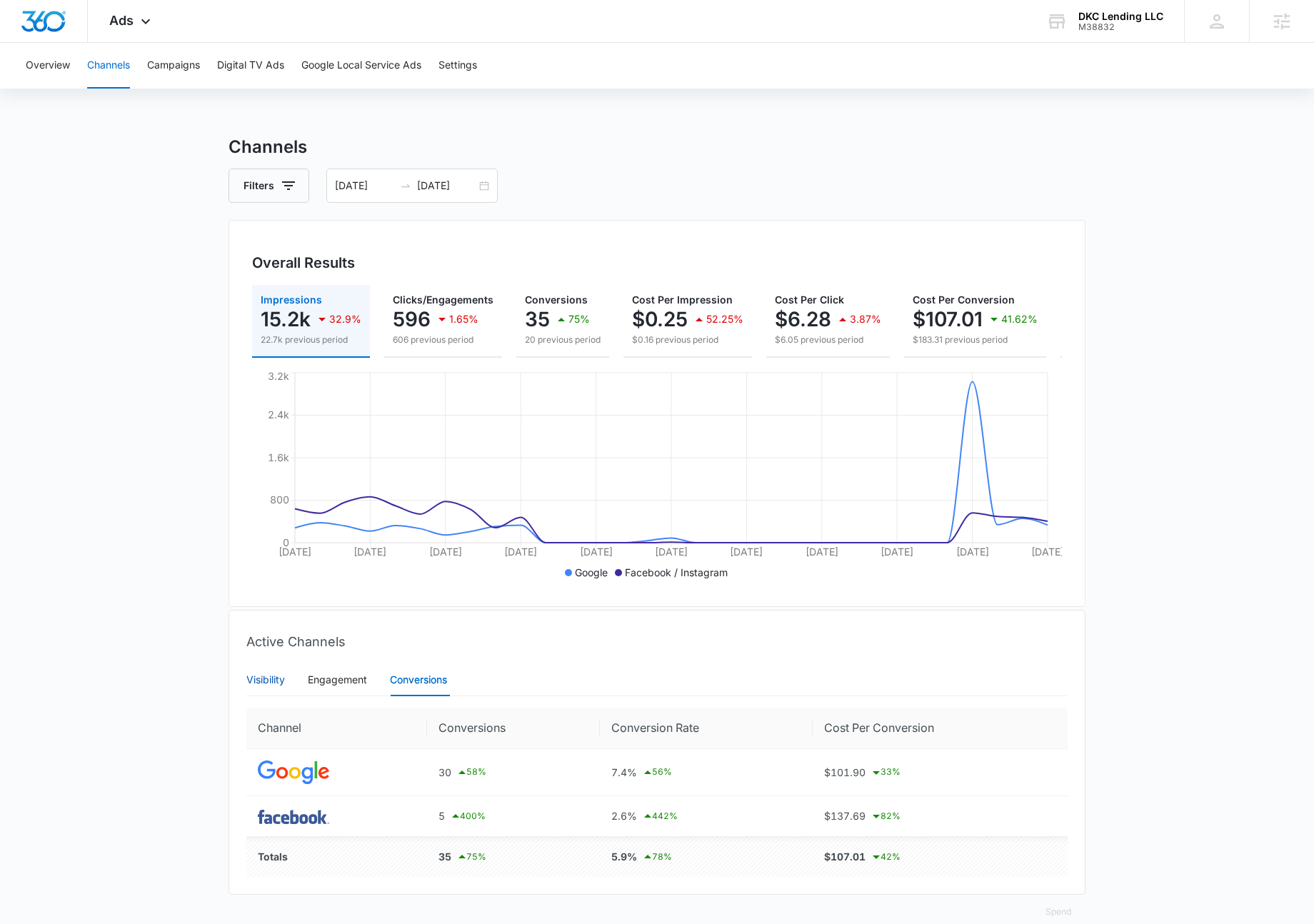
click at [266, 688] on div "Visibility" at bounding box center [265, 680] width 38 height 15
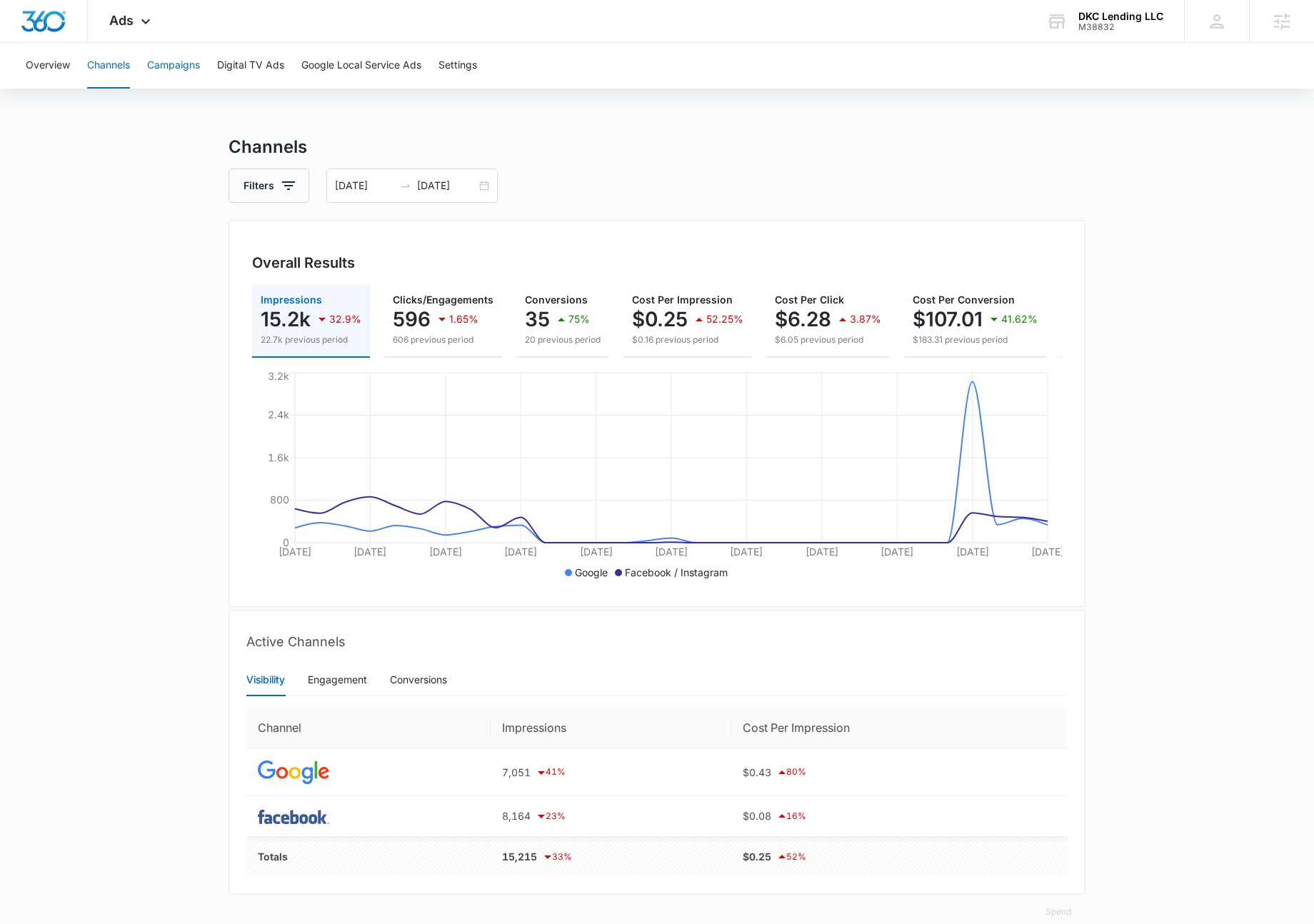
click at [169, 62] on button "Campaigns" at bounding box center [174, 65] width 53 height 45
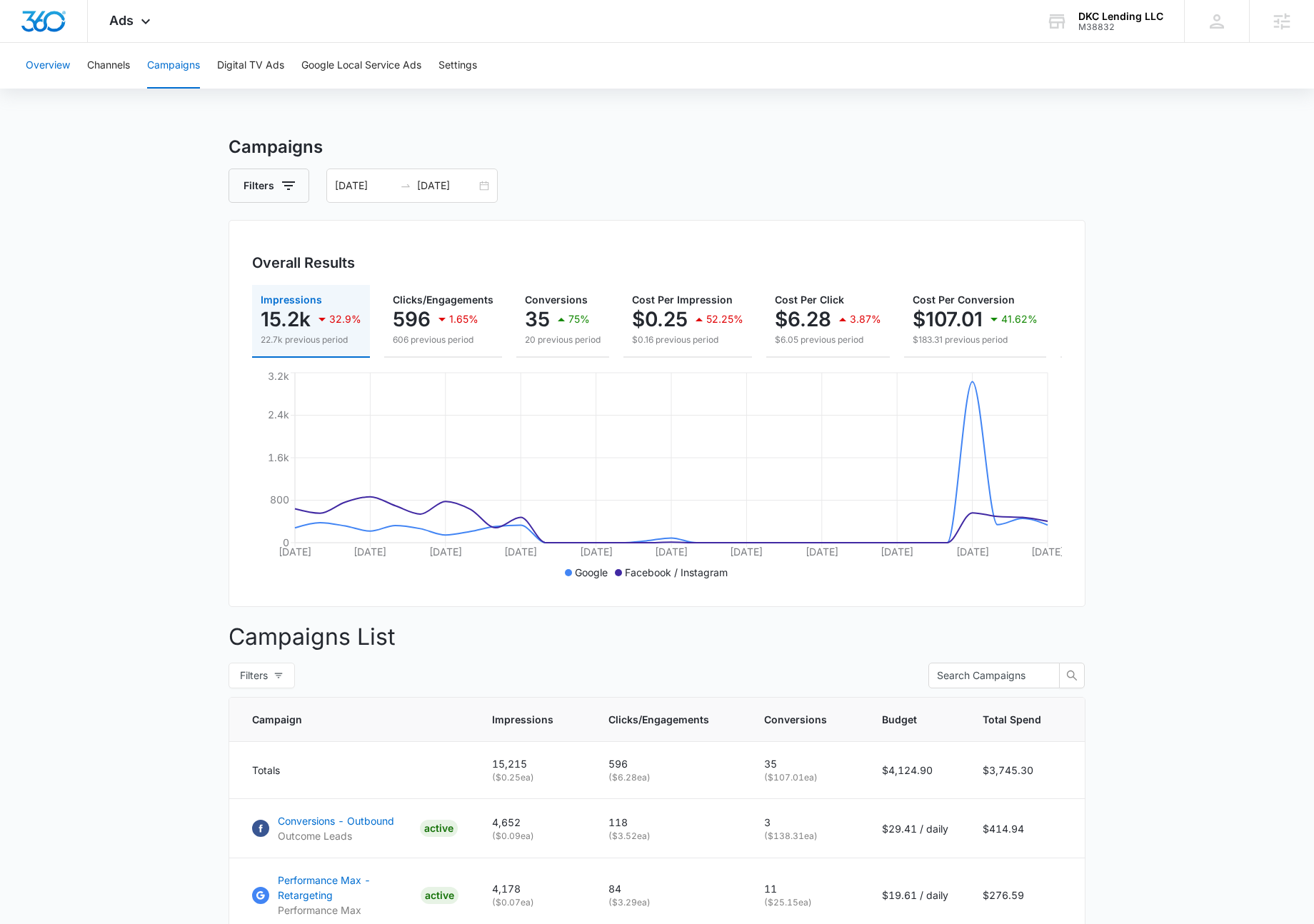
click at [55, 57] on button "Overview" at bounding box center [48, 65] width 44 height 45
